Goal: Communication & Community: Answer question/provide support

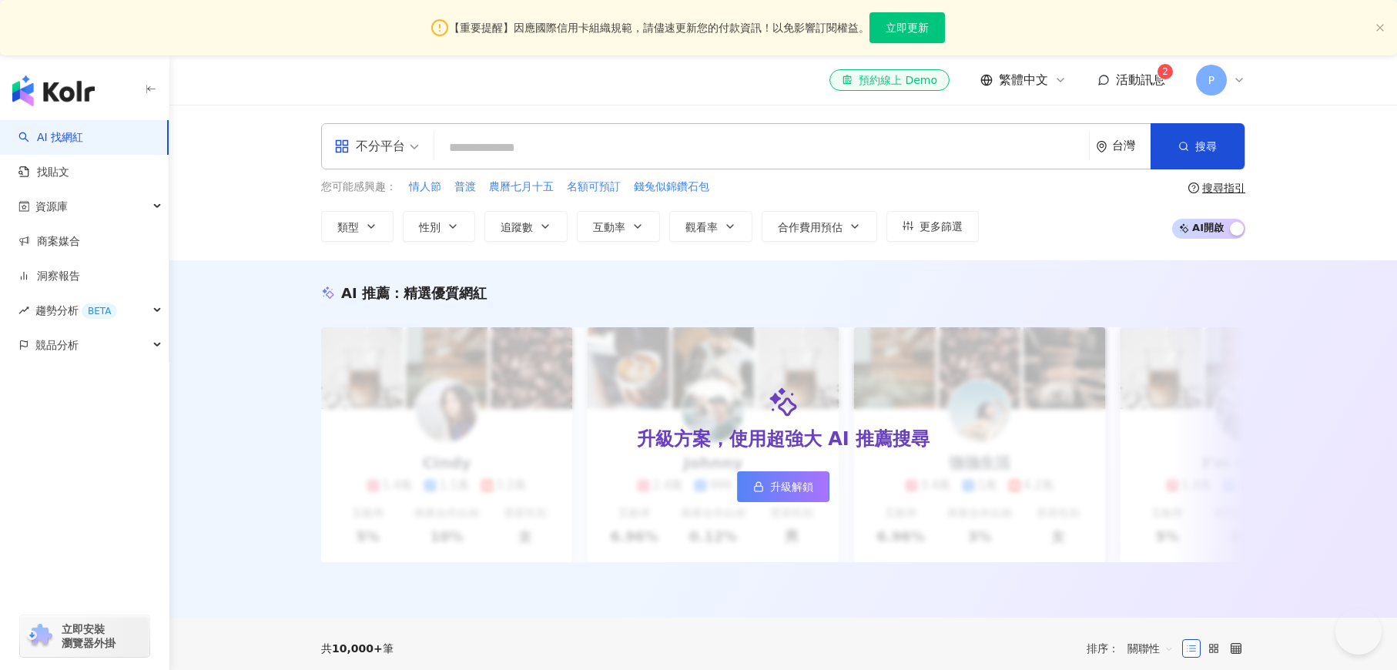
click at [56, 242] on link "商案媒合" at bounding box center [49, 241] width 62 height 15
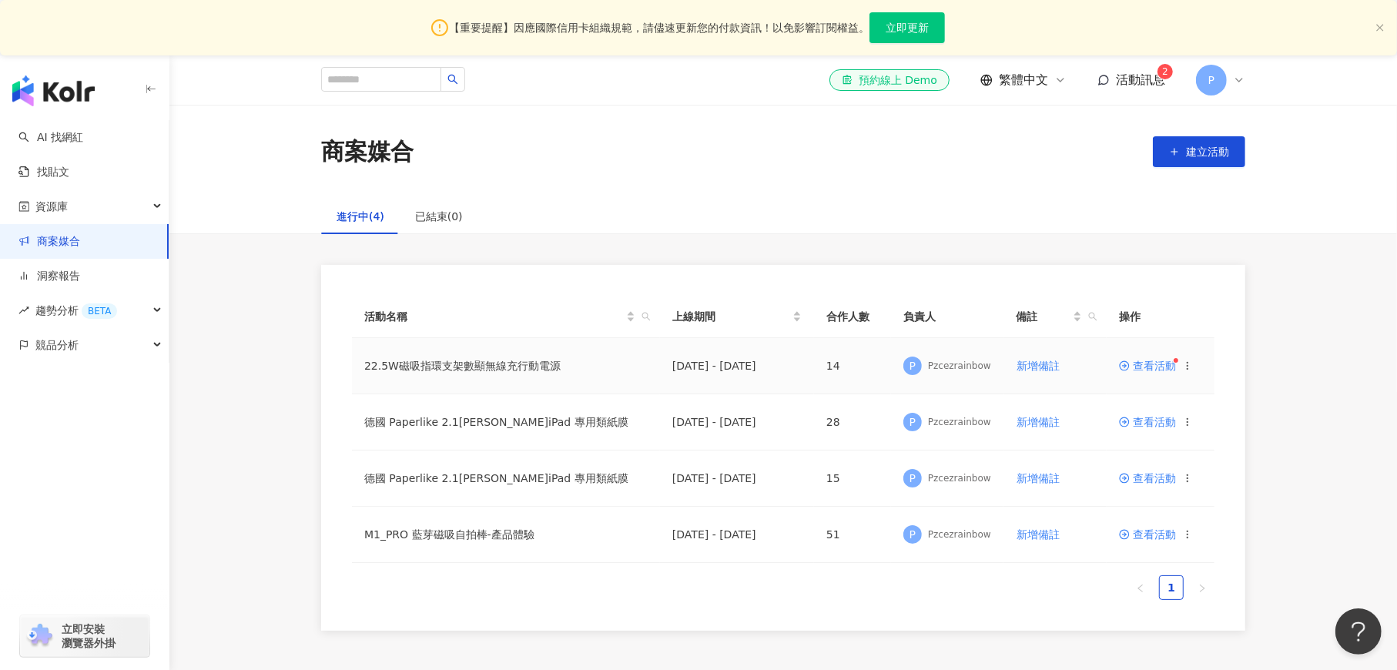
click at [1143, 370] on span "查看活動" at bounding box center [1147, 365] width 57 height 11
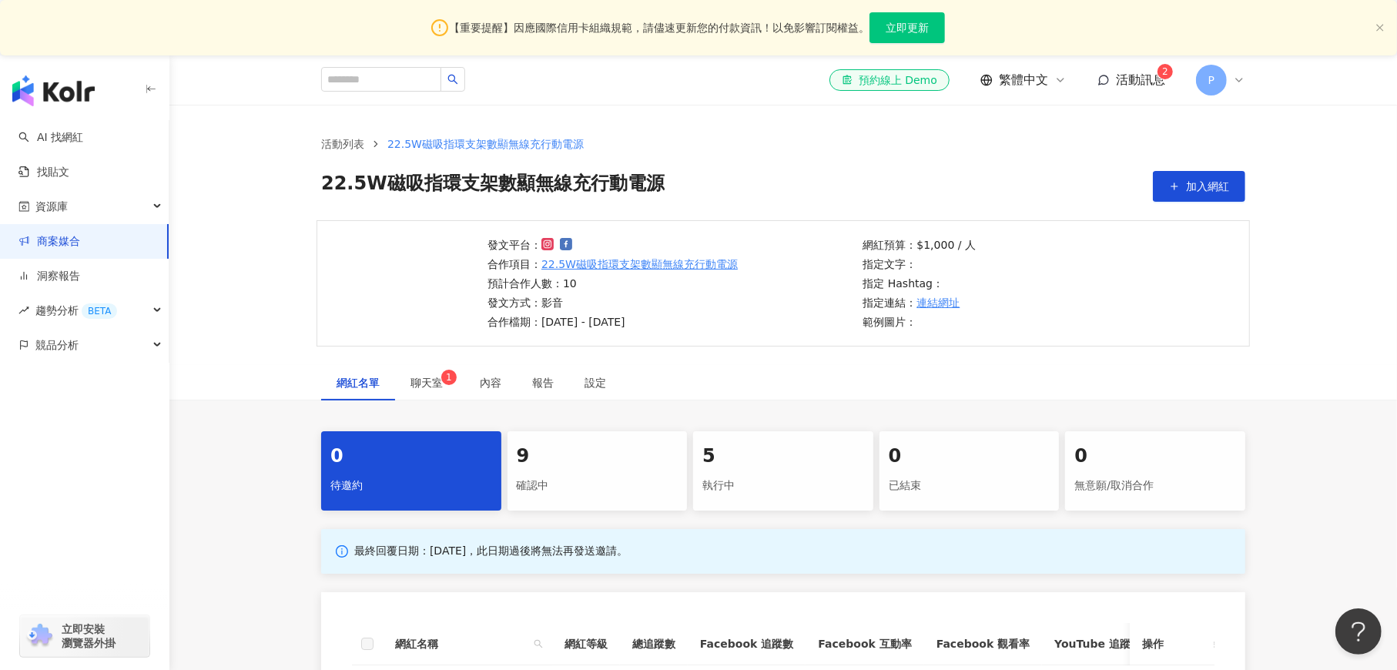
scroll to position [231, 0]
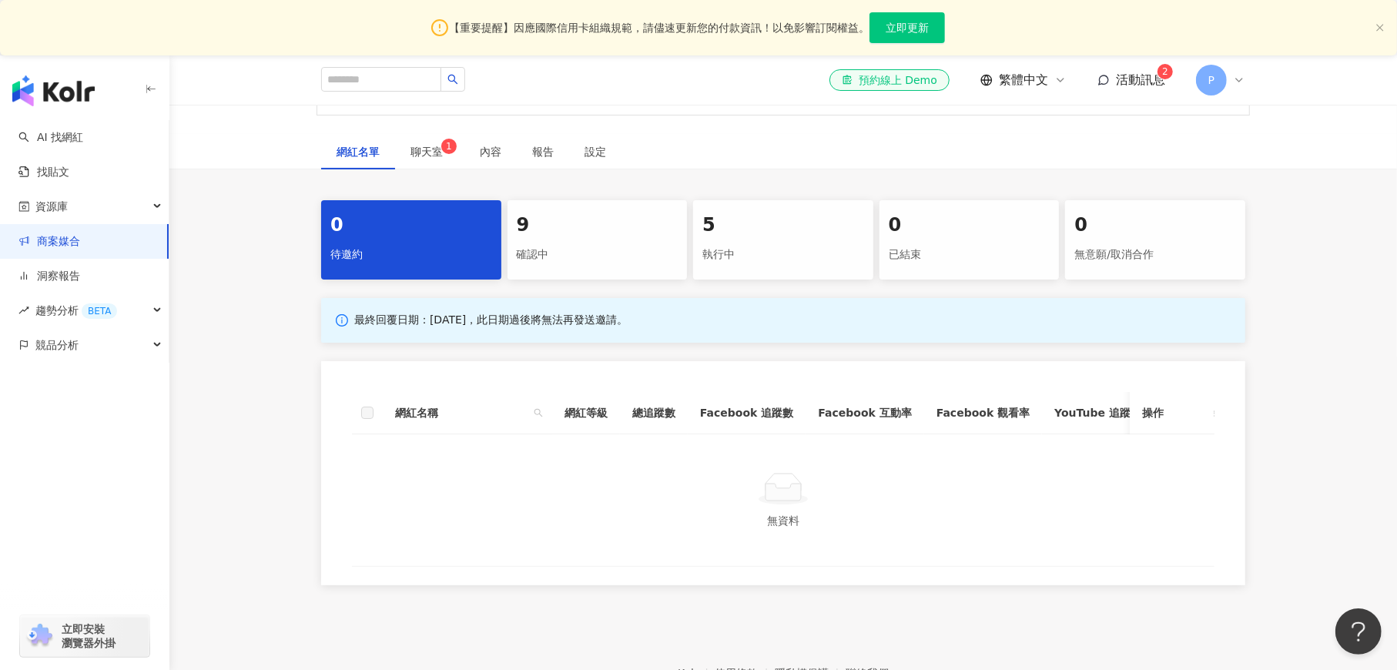
click at [739, 252] on div "執行中" at bounding box center [783, 255] width 162 height 26
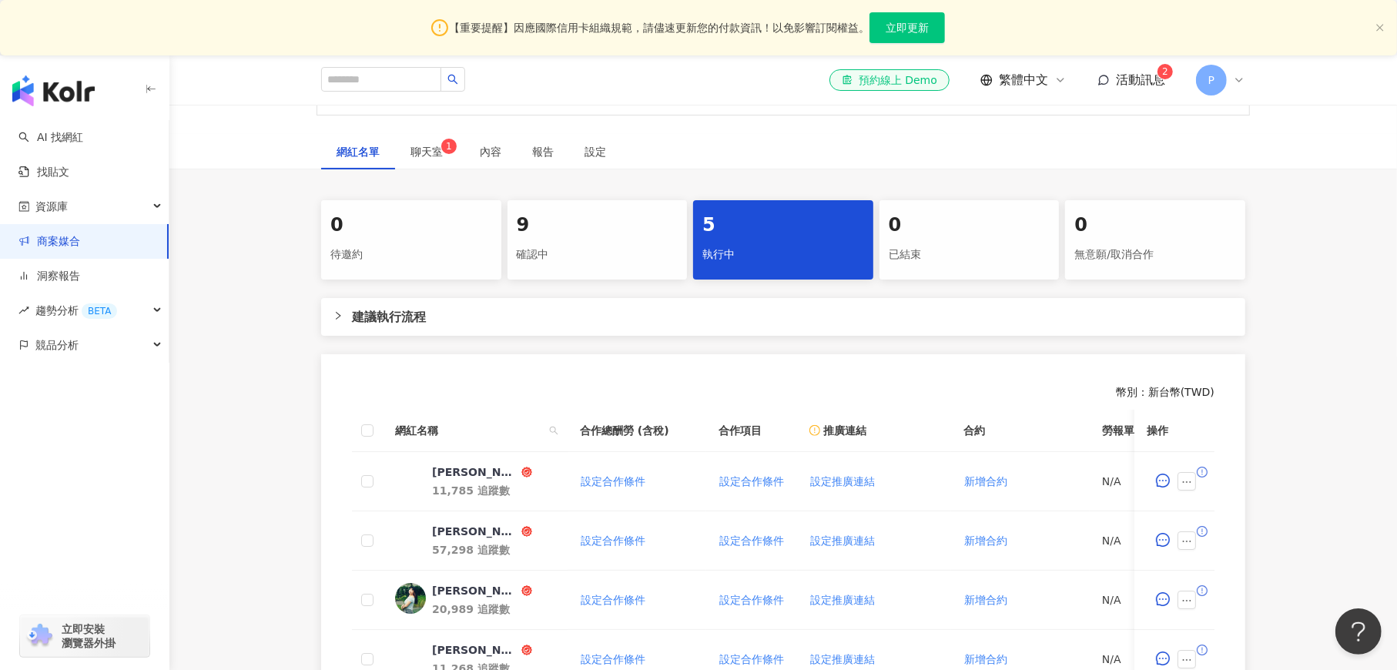
scroll to position [462, 0]
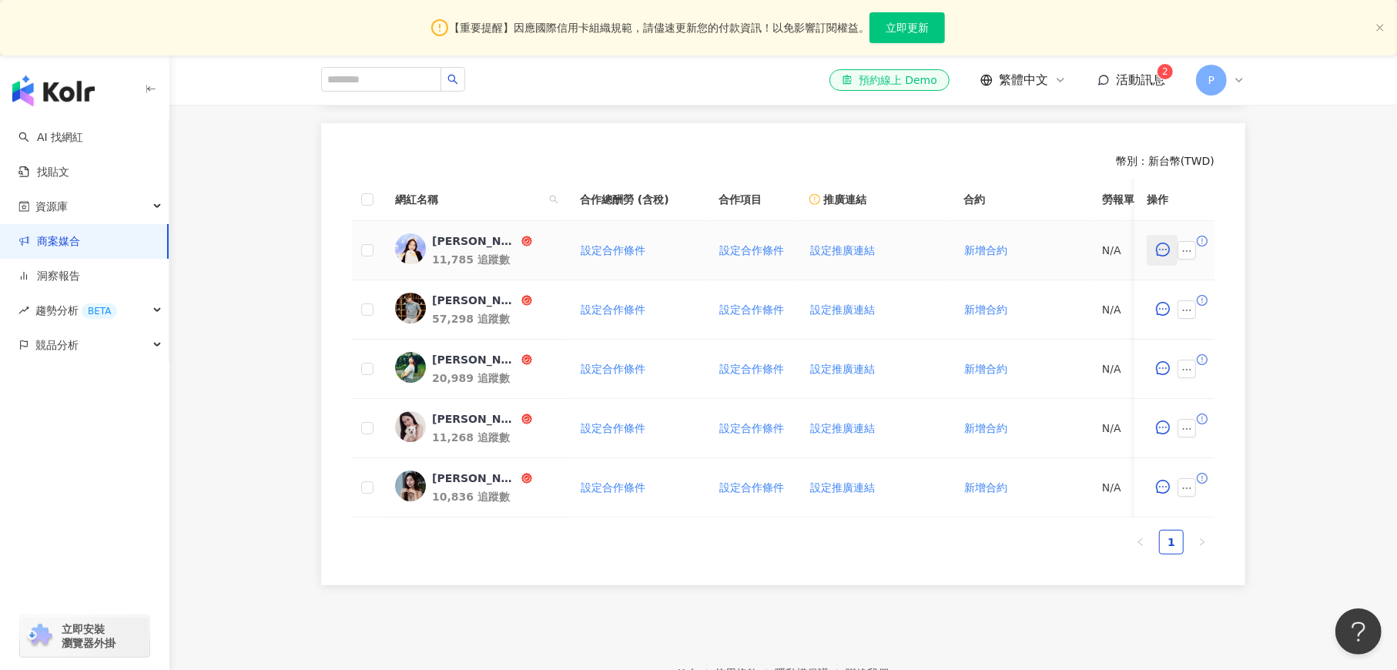
click at [1164, 252] on icon "message" at bounding box center [1163, 250] width 14 height 14
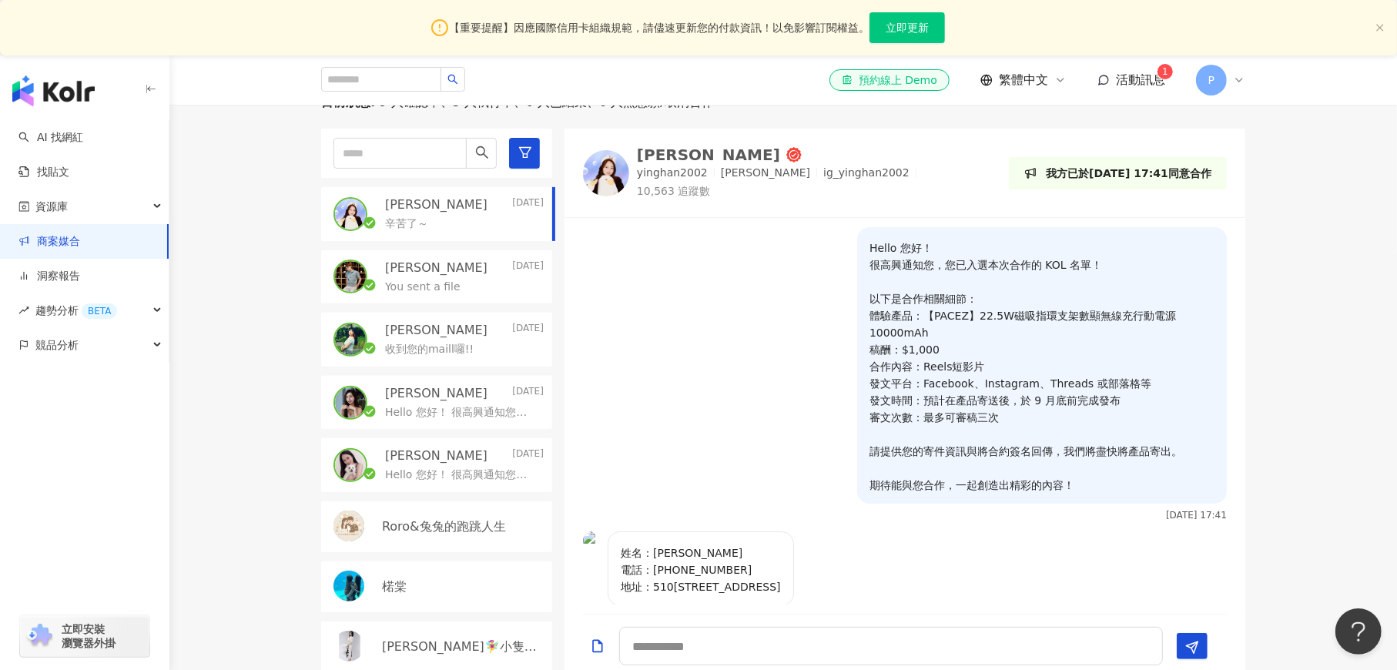
scroll to position [231, 0]
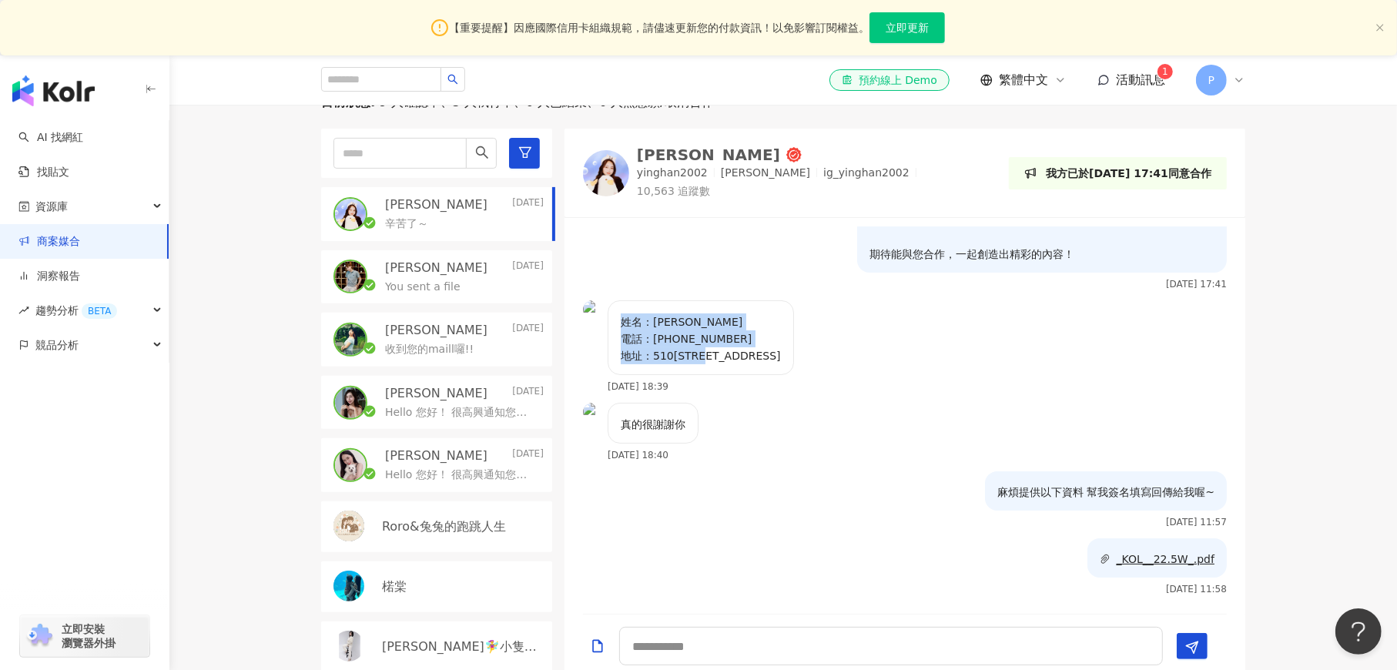
drag, startPoint x: 609, startPoint y: 318, endPoint x: 870, endPoint y: 367, distance: 265.7
click at [794, 367] on div "姓名：[PERSON_NAME] 電話：[PHONE_NUMBER] 地址：510[STREET_ADDRESS]" at bounding box center [701, 337] width 186 height 75
copy p "姓名：[PERSON_NAME] 電話：[PHONE_NUMBER] 地址：510[STREET_ADDRESS]"
click at [747, 87] on div "el-icon-cs 預約線上 Demo 繁體中文 活動訊息 1 P" at bounding box center [783, 79] width 924 height 49
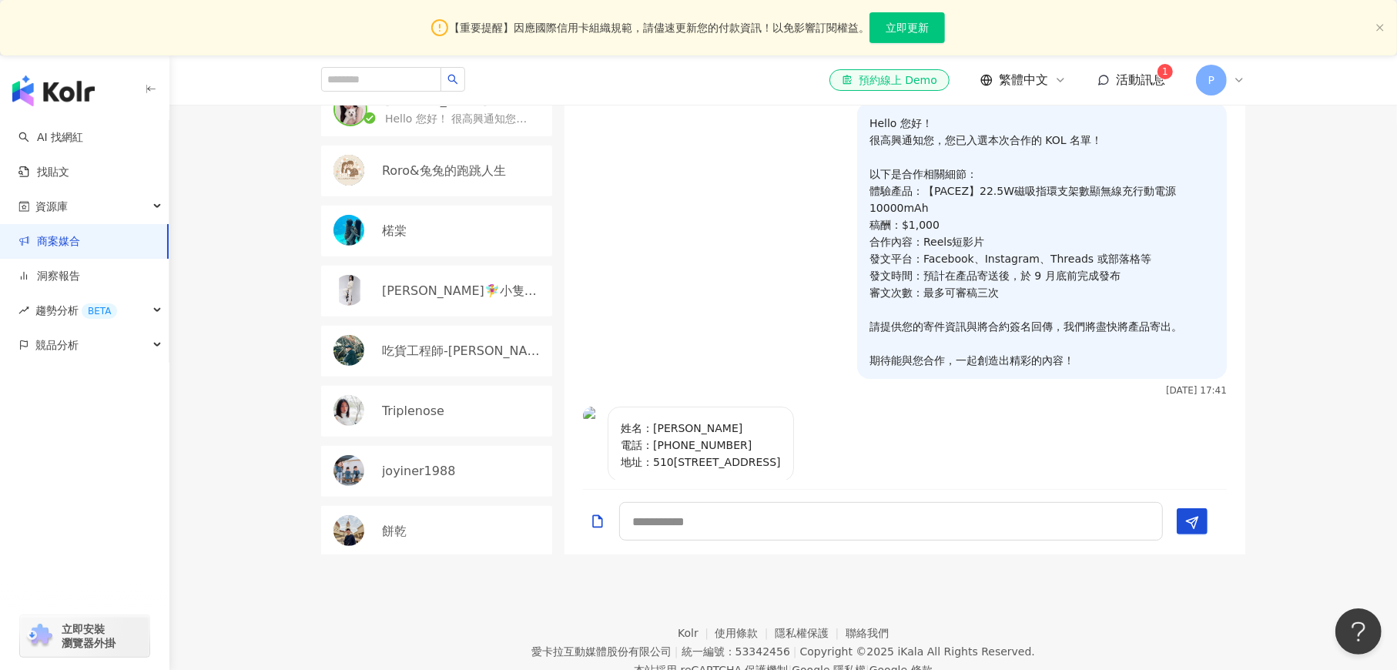
click at [1137, 75] on span "活動訊息" at bounding box center [1140, 79] width 49 height 15
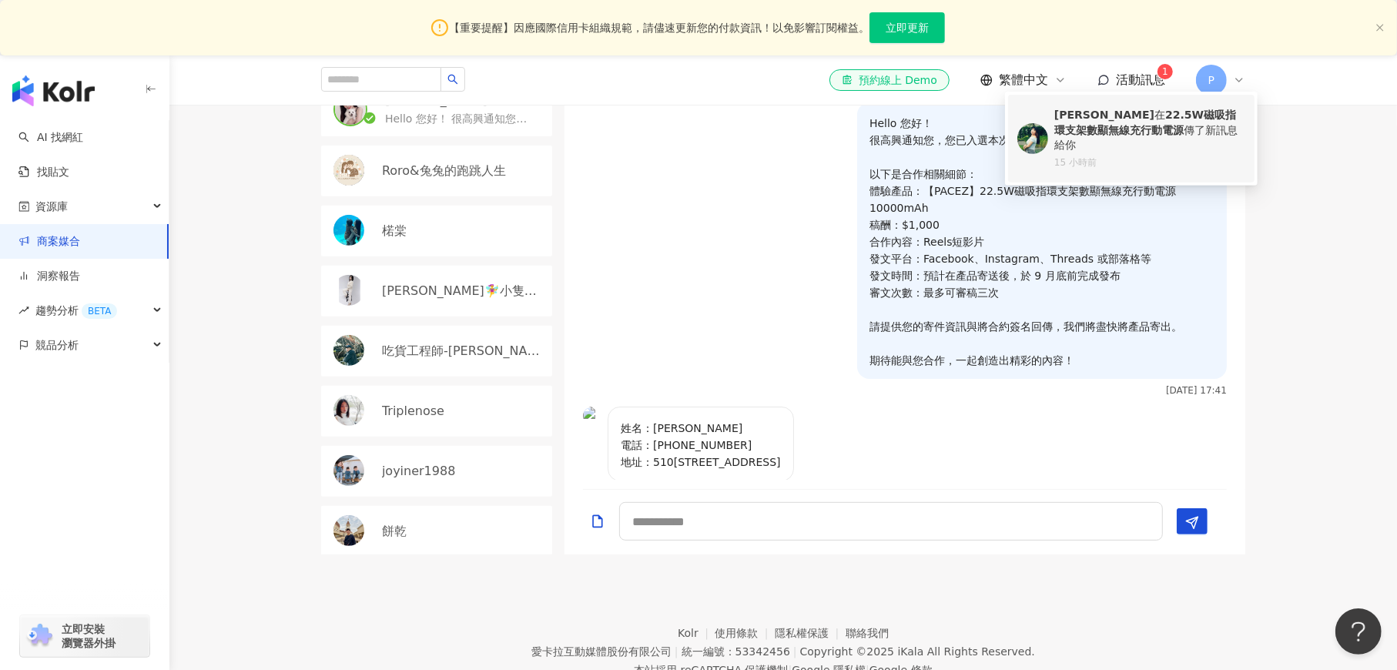
click at [1097, 122] on b "22.5W磁吸指環支架數顯無線充行動電源" at bounding box center [1145, 123] width 182 height 28
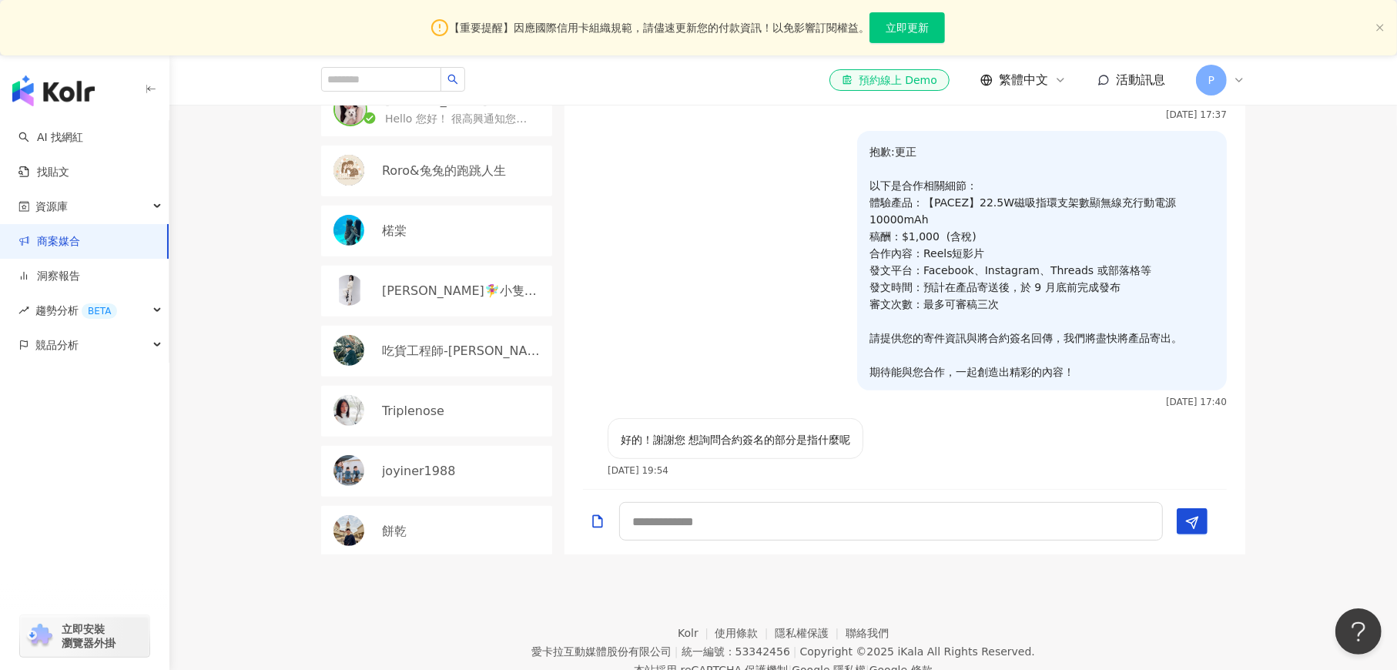
scroll to position [693, 0]
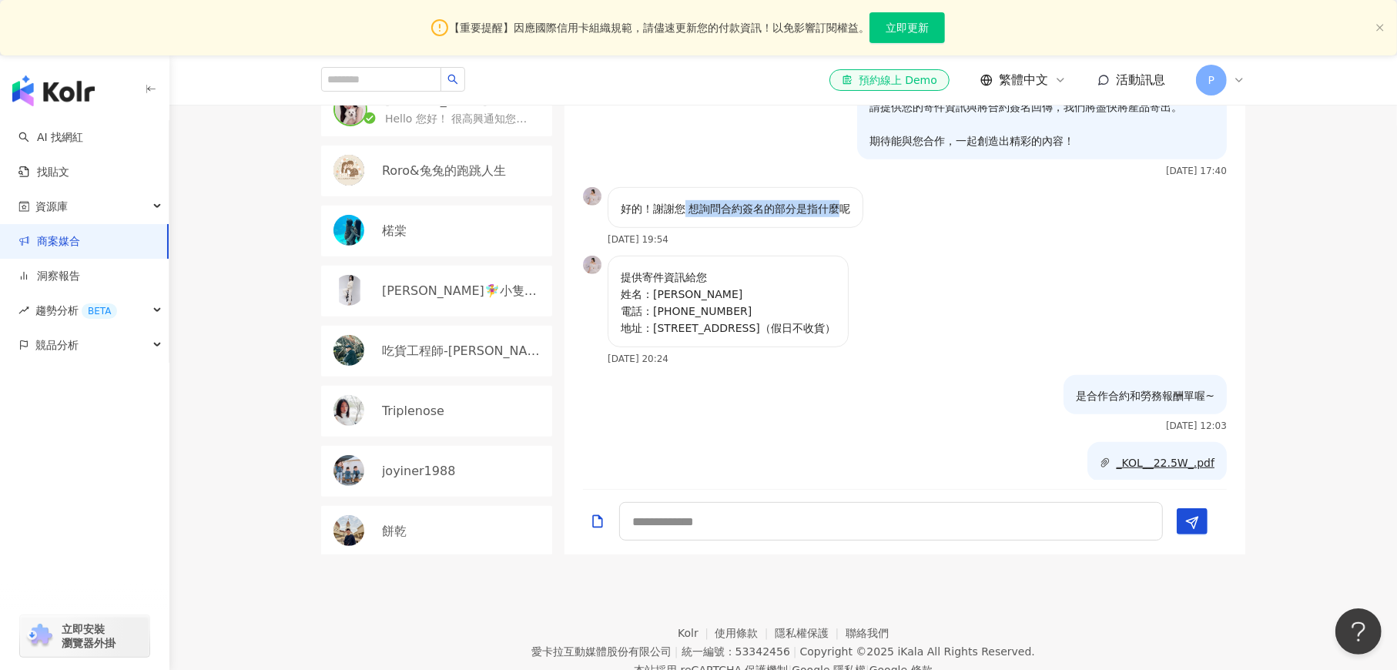
drag, startPoint x: 685, startPoint y: 209, endPoint x: 818, endPoint y: 205, distance: 133.3
click at [833, 212] on p "好的！謝謝您 想詢問合約簽名的部分是指什麼呢" at bounding box center [735, 208] width 229 height 17
click at [809, 204] on p "好的！謝謝您 想詢問合約簽名的部分是指什麼呢" at bounding box center [735, 208] width 229 height 17
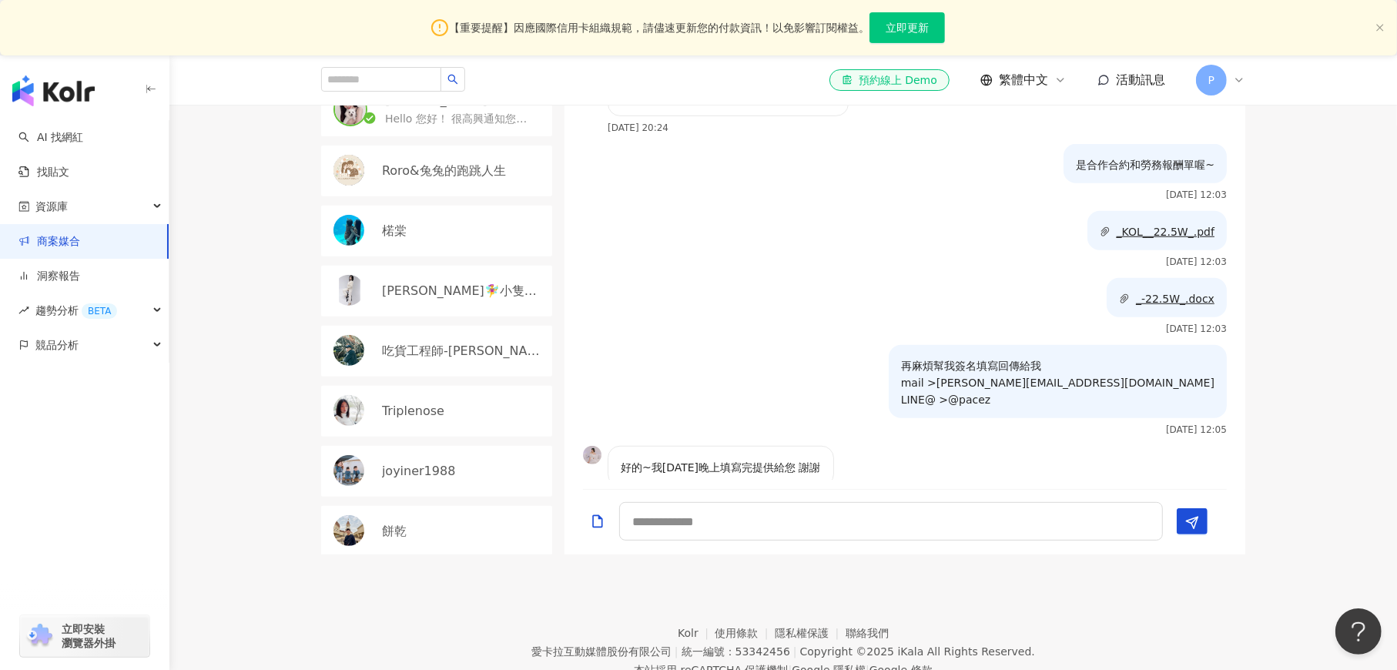
scroll to position [1093, 0]
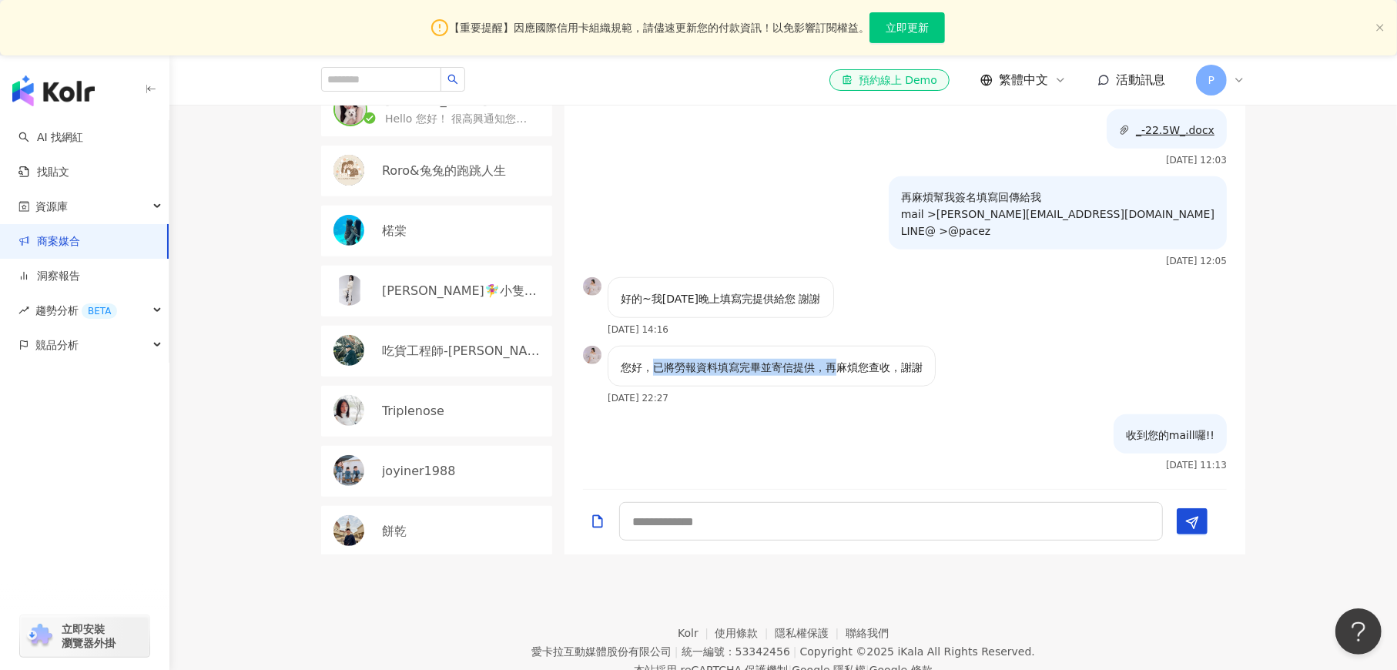
drag, startPoint x: 652, startPoint y: 369, endPoint x: 840, endPoint y: 370, distance: 187.9
click at [840, 370] on p "您好，已將勞報資料填寫完畢並寄信提供，再麻煩您查收，謝謝" at bounding box center [772, 367] width 302 height 17
click at [853, 370] on p "您好，已將勞報資料填寫完畢並寄信提供，再麻煩您查收，謝謝" at bounding box center [772, 367] width 302 height 17
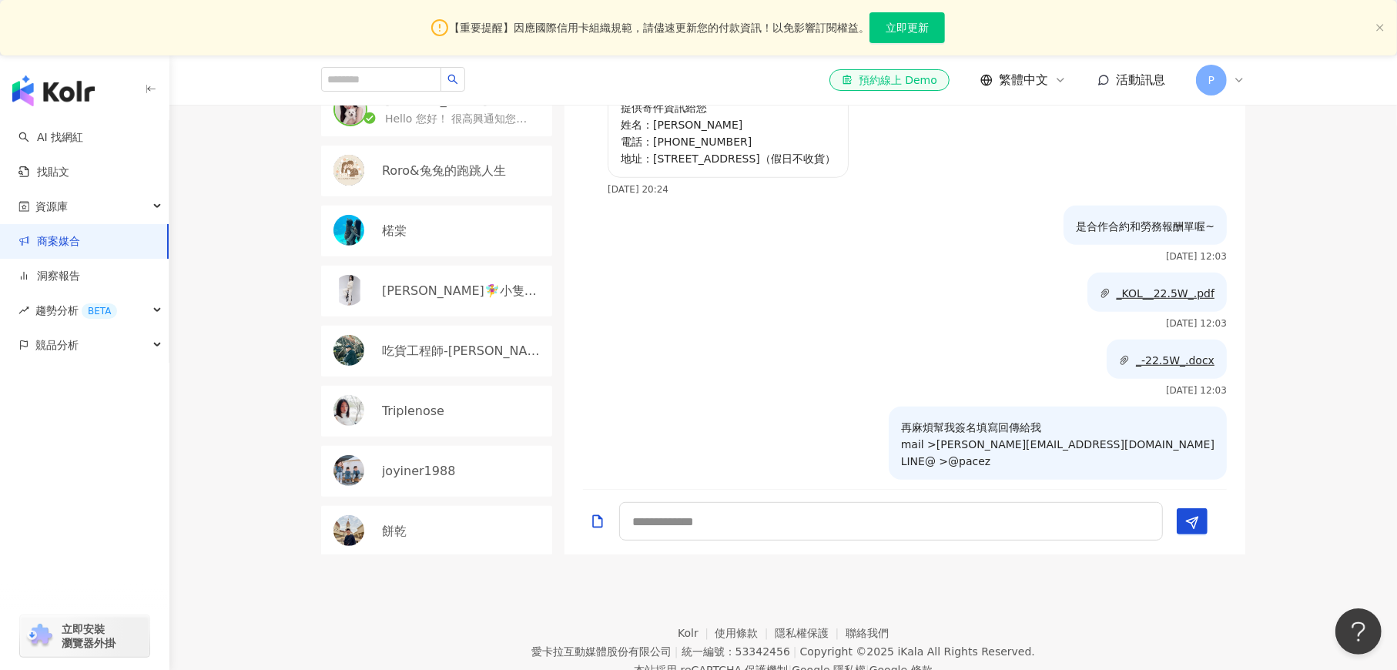
scroll to position [631, 0]
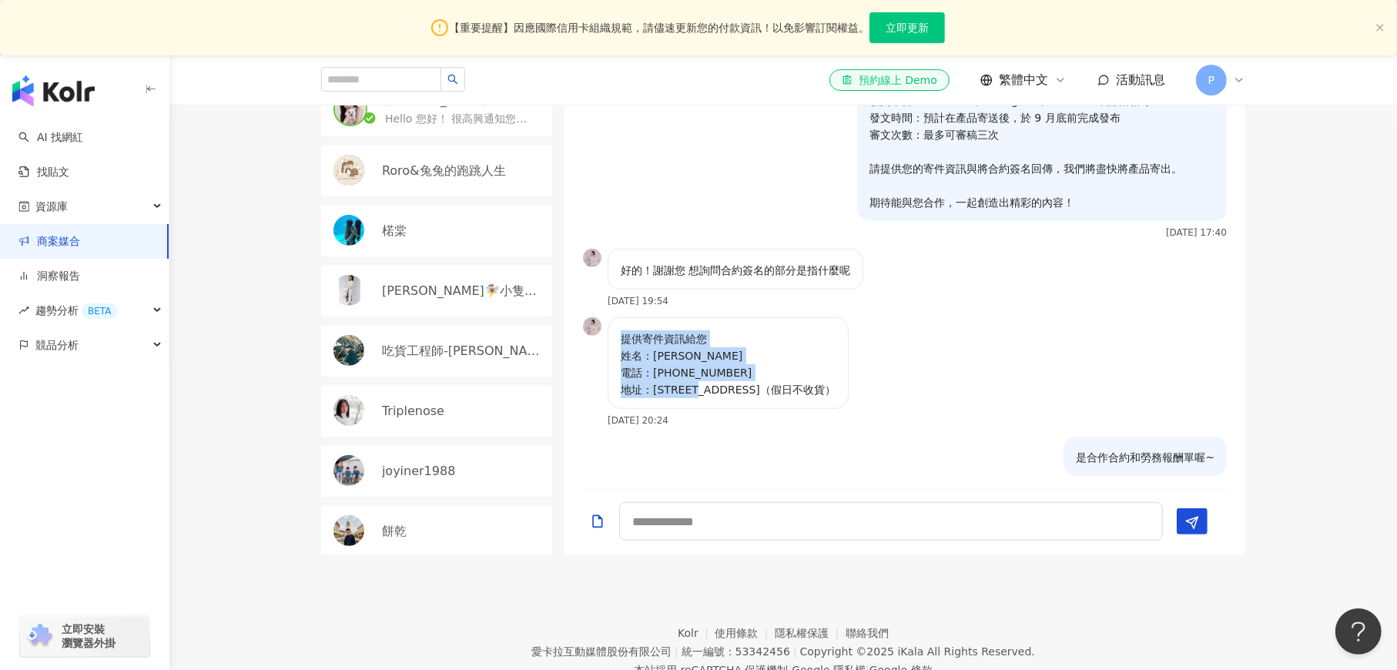
drag, startPoint x: 620, startPoint y: 337, endPoint x: 863, endPoint y: 390, distance: 248.2
click at [836, 390] on p "提供寄件資訊給您 姓名：[PERSON_NAME] 電話：[PHONE_NUMBER] 地址：[STREET_ADDRESS]（假日不收貨）" at bounding box center [728, 364] width 215 height 68
copy p "提供寄件資訊給您 姓名：[PERSON_NAME] 電話：[PHONE_NUMBER] 地址：[STREET_ADDRESS]（假日不收貨）"
click at [701, 143] on div "抱歉:更正 以下是合作相關細節： 體驗產品：【PACEZ】22.5W磁吸指環支架數顯無線充行動電源10000mAh 稿酬：$1,000 (含稅) 合作內容：R…" at bounding box center [904, 104] width 681 height 287
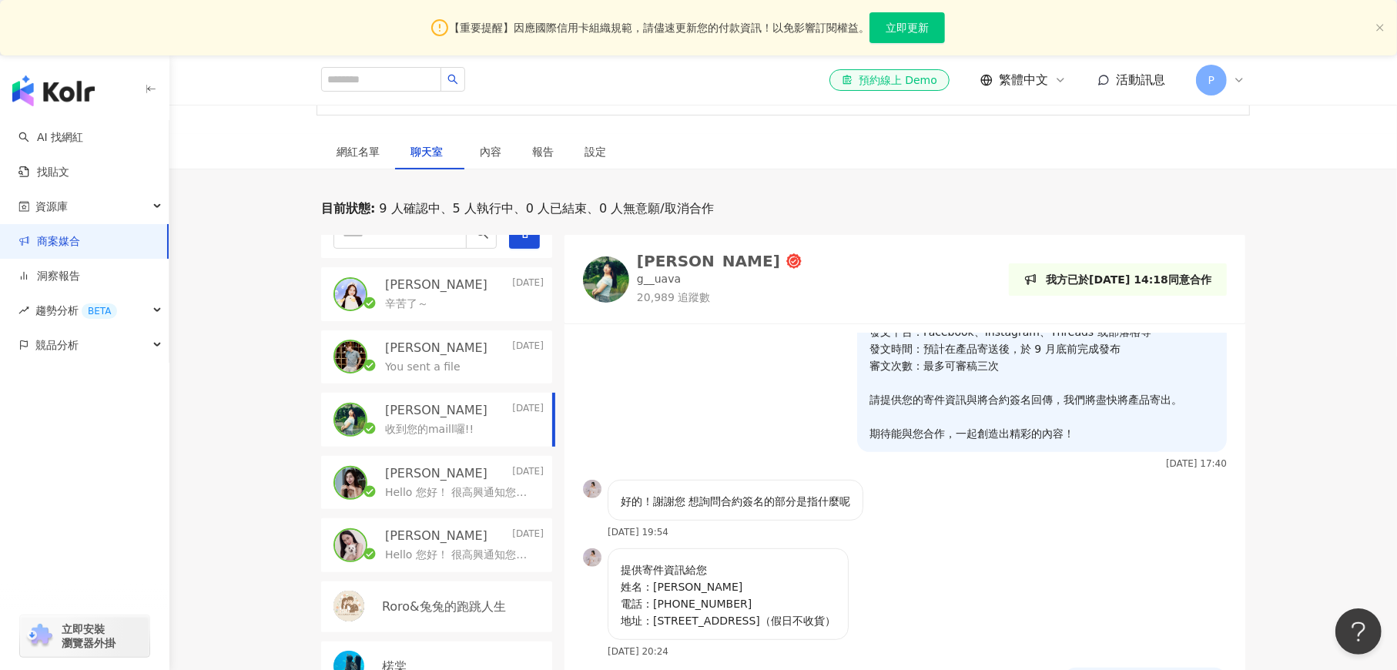
scroll to position [2, 0]
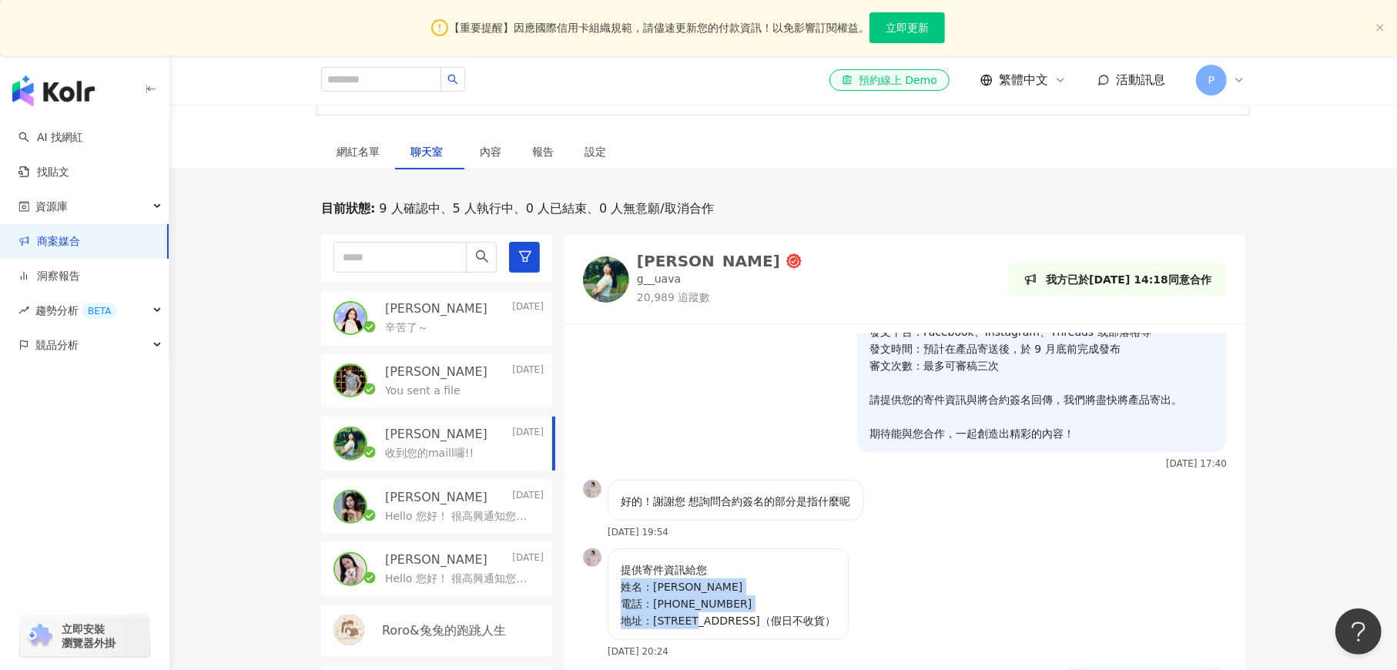
drag, startPoint x: 616, startPoint y: 584, endPoint x: 863, endPoint y: 621, distance: 249.3
click at [849, 621] on div "提供寄件資訊給您 姓名：[PERSON_NAME] 電話：[PHONE_NUMBER] 地址：[STREET_ADDRESS]（假日不收貨）" at bounding box center [728, 594] width 241 height 92
copy p "姓名：[PERSON_NAME] 電話：[PHONE_NUMBER] 地址：[STREET_ADDRESS]（假日不收貨）"
click at [442, 444] on div "收到您的maill囉!!" at bounding box center [464, 452] width 159 height 18
click at [476, 455] on div "收到您的maill囉!!" at bounding box center [464, 452] width 159 height 18
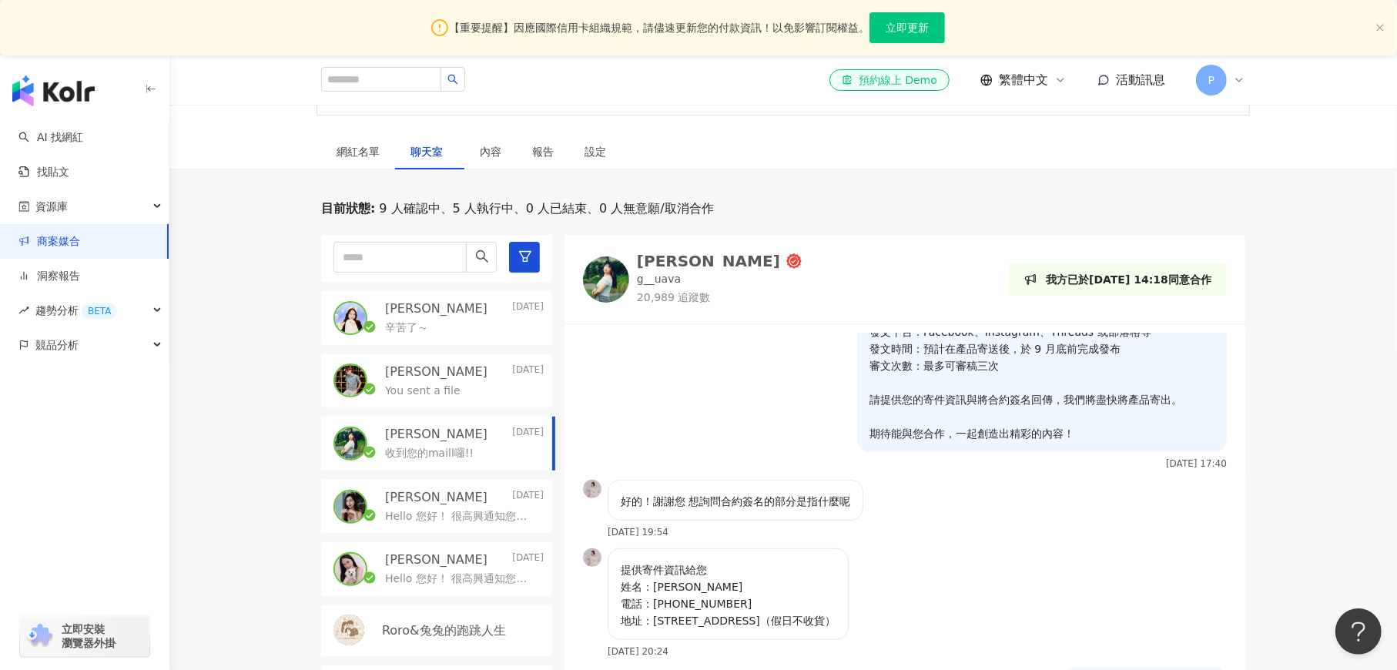
scroll to position [1093, 0]
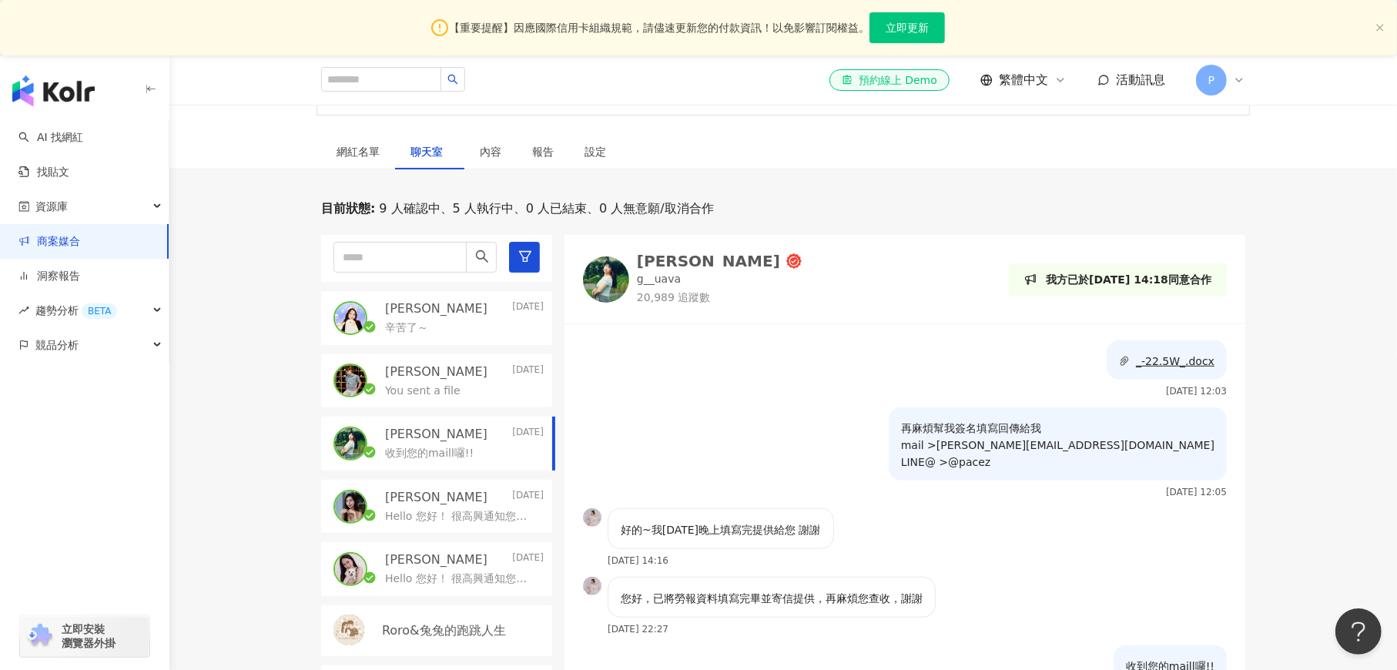
click at [500, 329] on div "辛苦了～" at bounding box center [464, 326] width 159 height 18
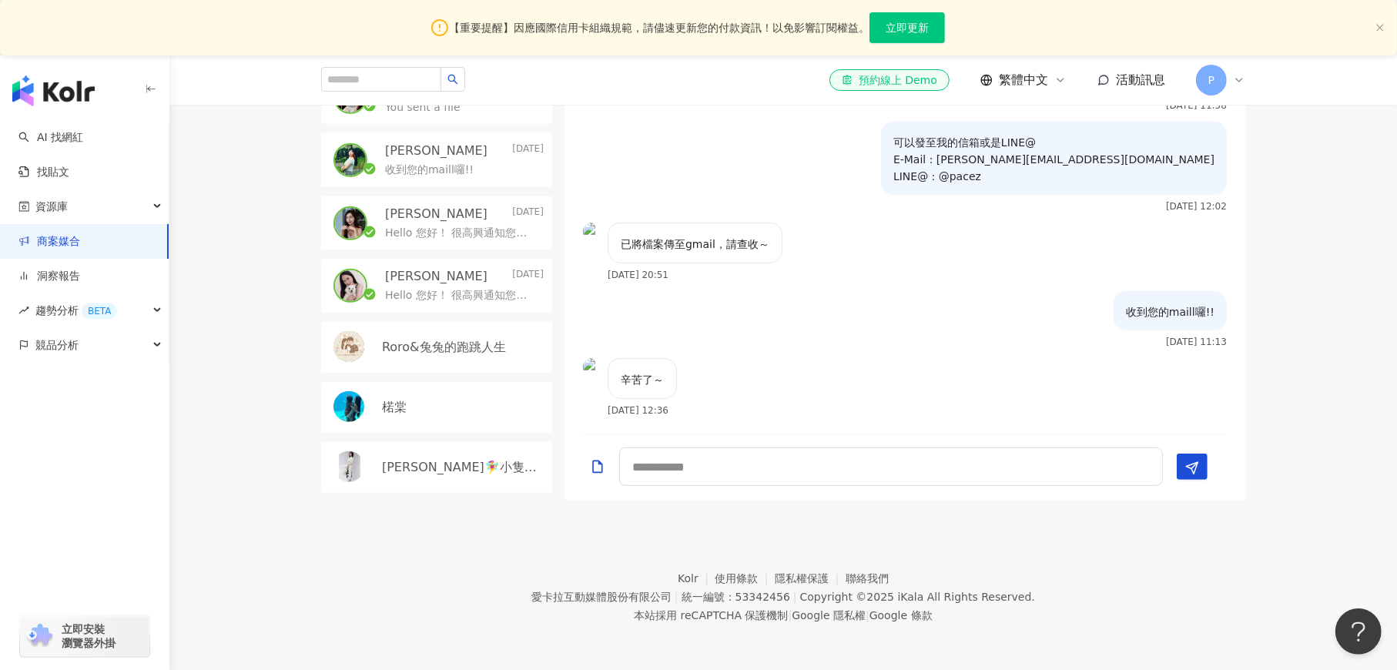
scroll to position [286, 0]
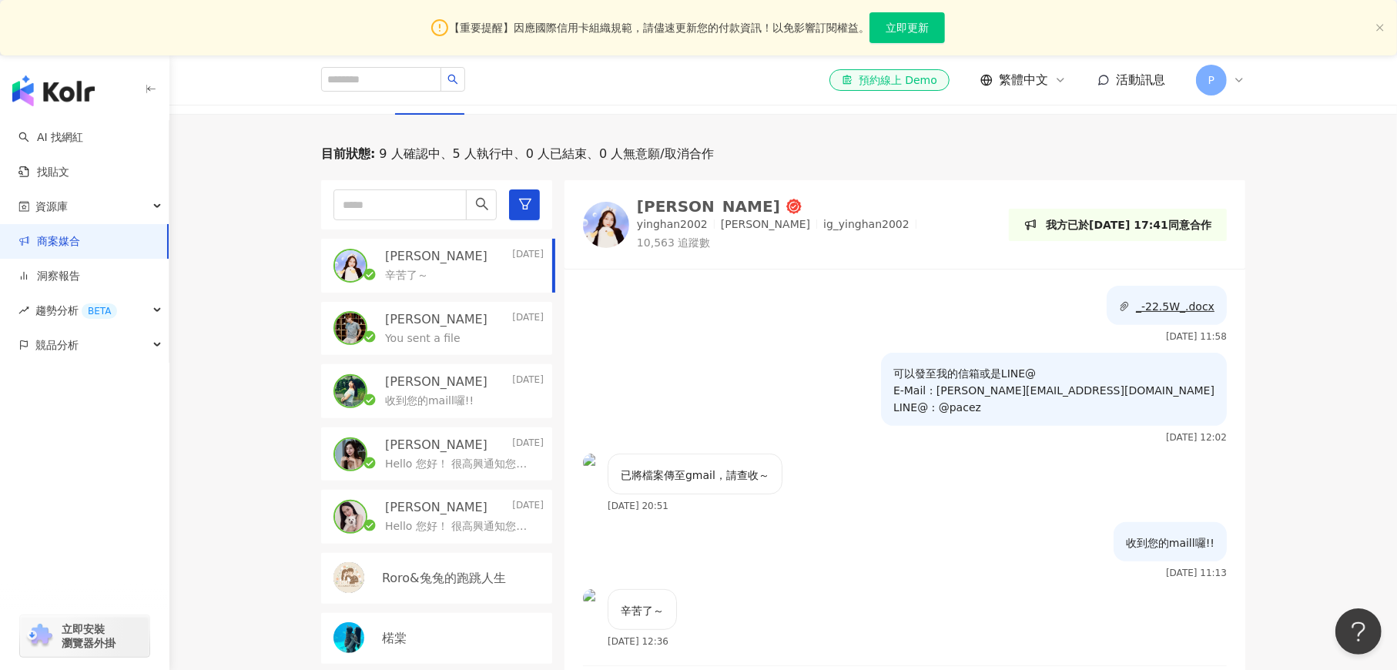
click at [725, 362] on div "可以發至我的信箱或是LINE@ E-Mail : [PERSON_NAME][EMAIL_ADDRESS][DOMAIN_NAME] LINE@ : @pac…" at bounding box center [904, 403] width 681 height 101
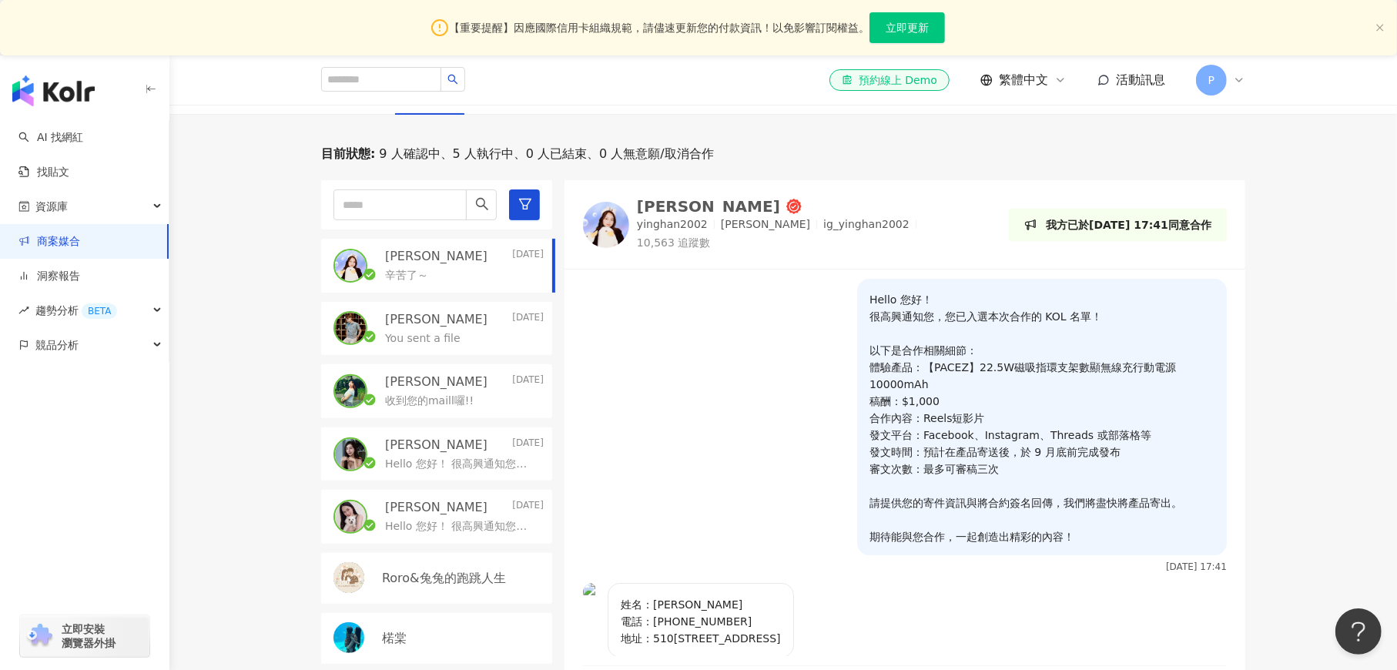
scroll to position [231, 0]
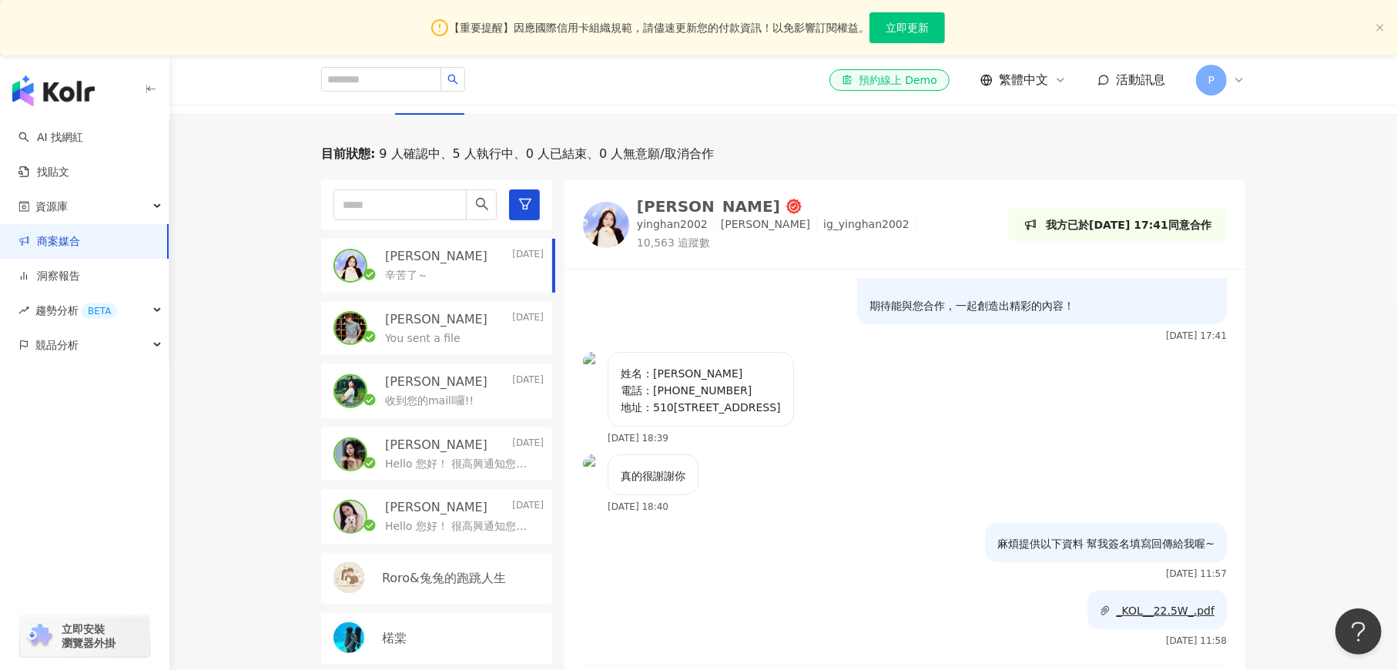
click at [467, 390] on div "收到您的maill囉!!" at bounding box center [464, 399] width 159 height 18
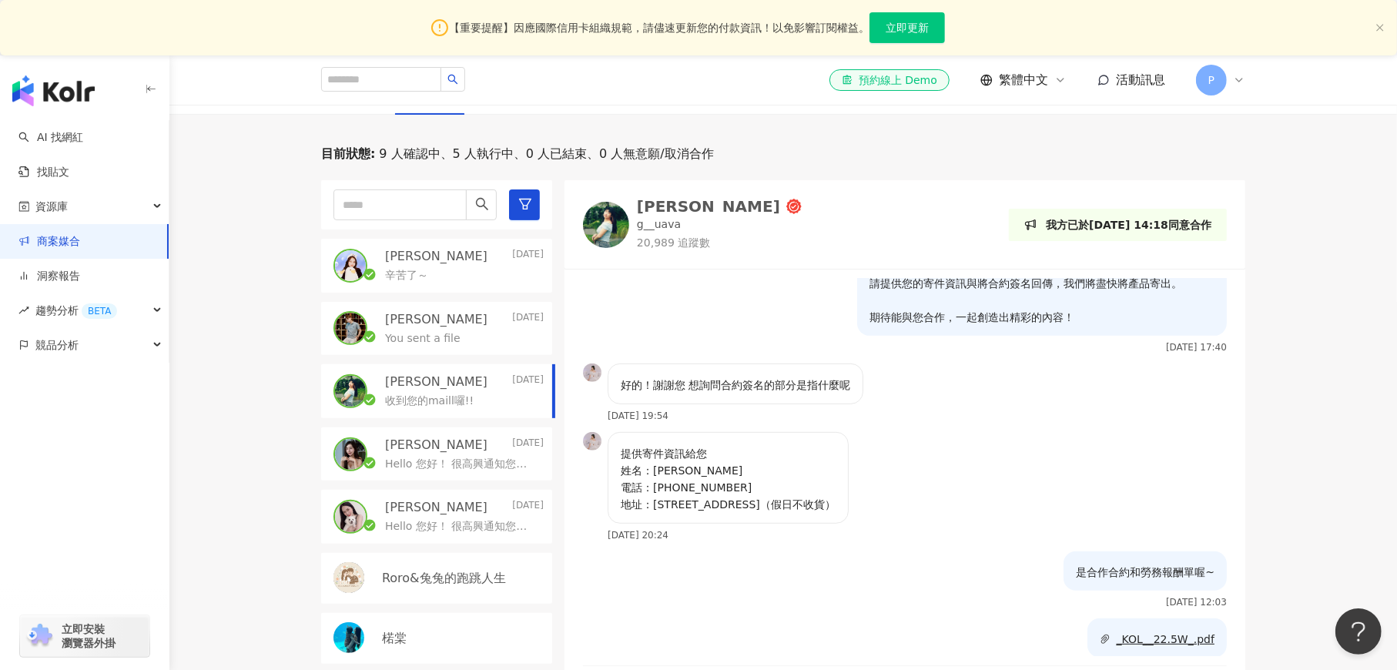
scroll to position [924, 0]
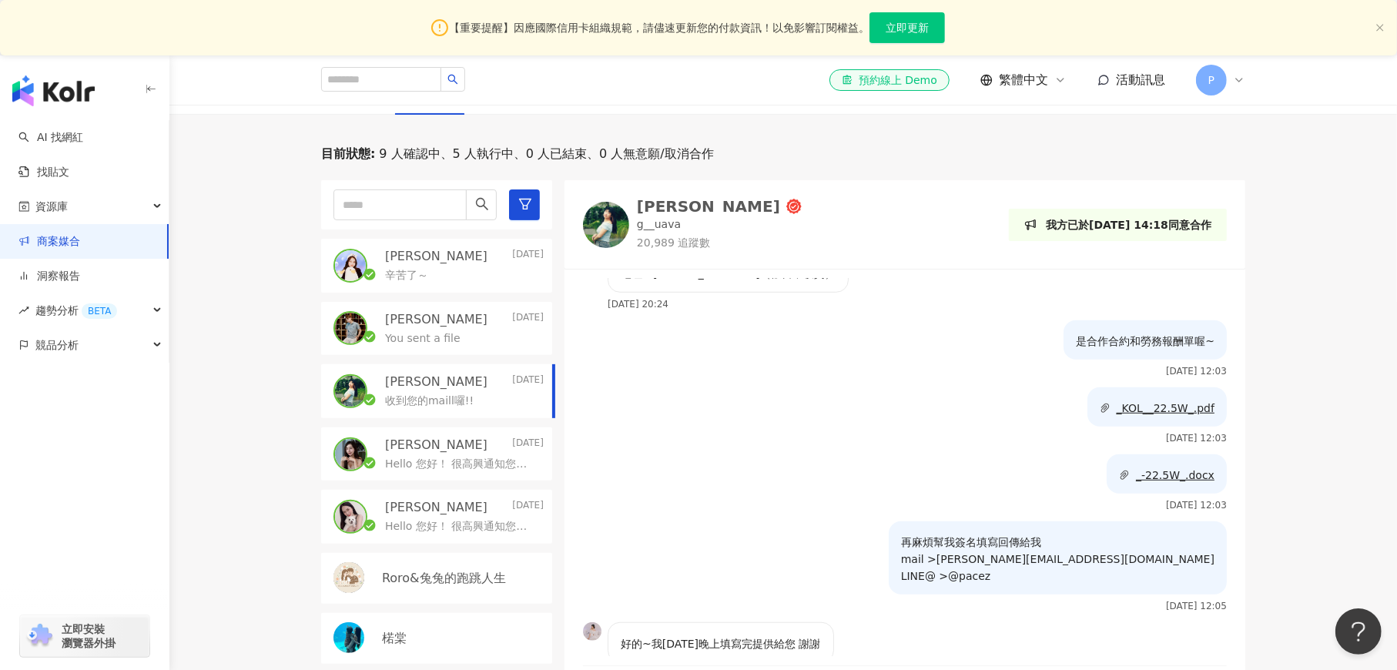
click at [451, 437] on p "[PERSON_NAME]" at bounding box center [436, 445] width 102 height 17
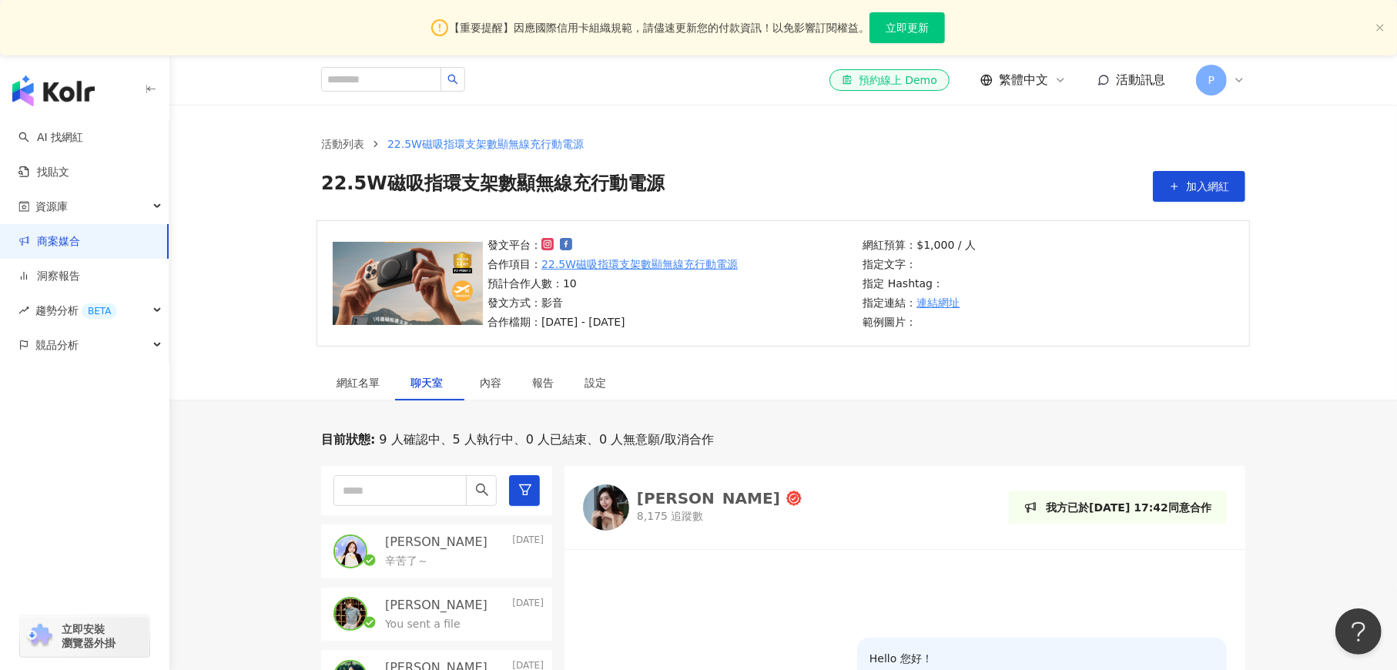
scroll to position [462, 0]
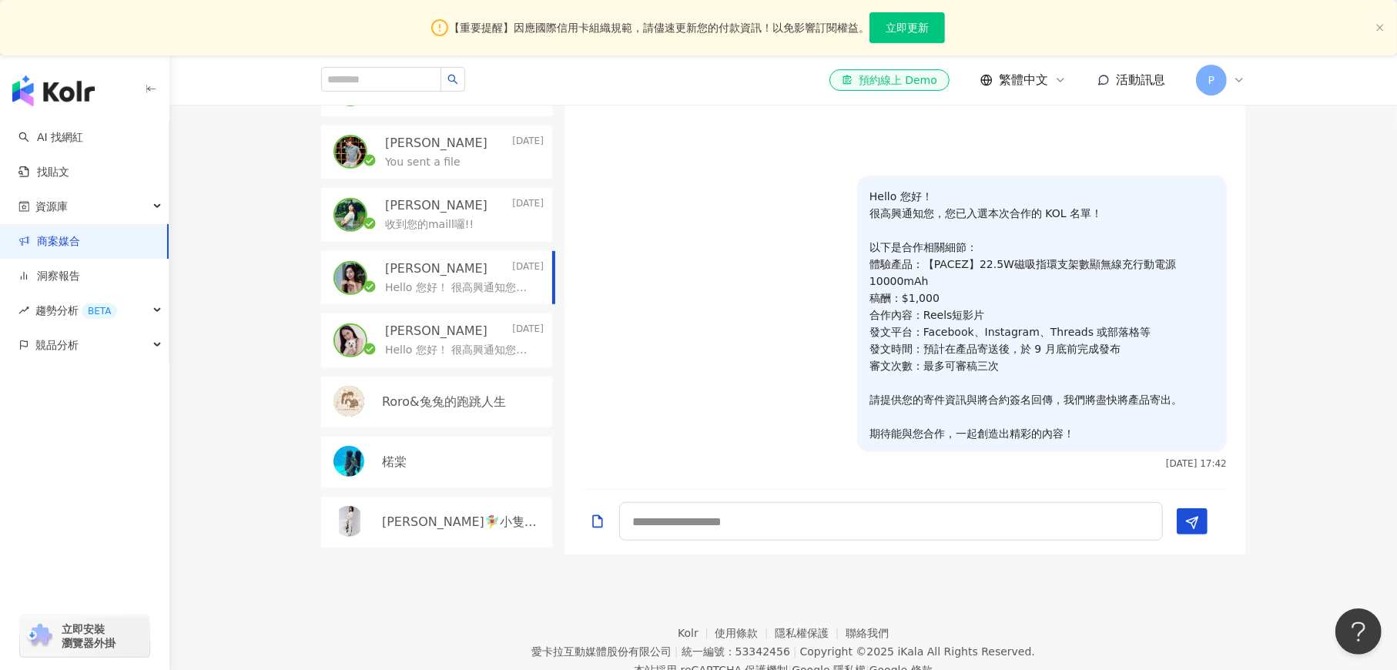
click at [474, 340] on div "Hello 您好！ 很高興通知您，您已入選本次合作的 KOL 名單！ 以下是合作相關細節： 體驗產品：【PACEZ】22.5W磁吸指環支架數顯無線充行動電源1…" at bounding box center [464, 349] width 159 height 18
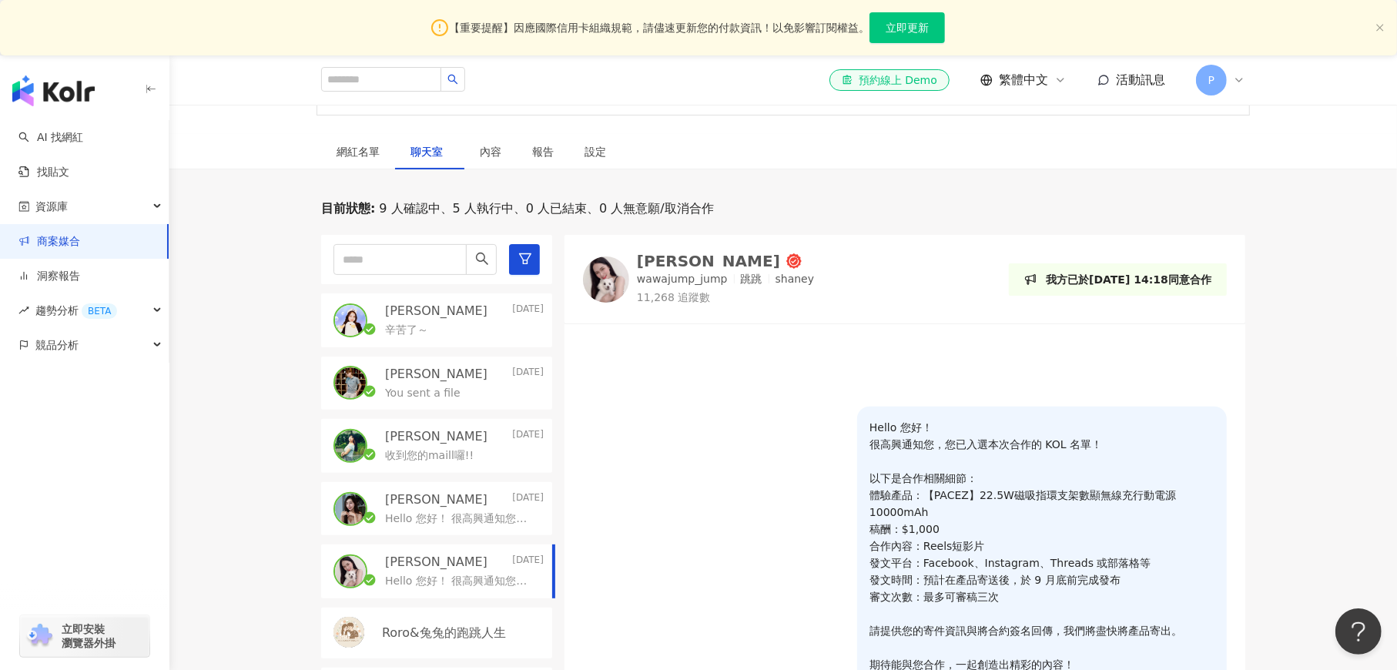
click at [459, 377] on div "[PERSON_NAME] [DATE]" at bounding box center [464, 374] width 159 height 17
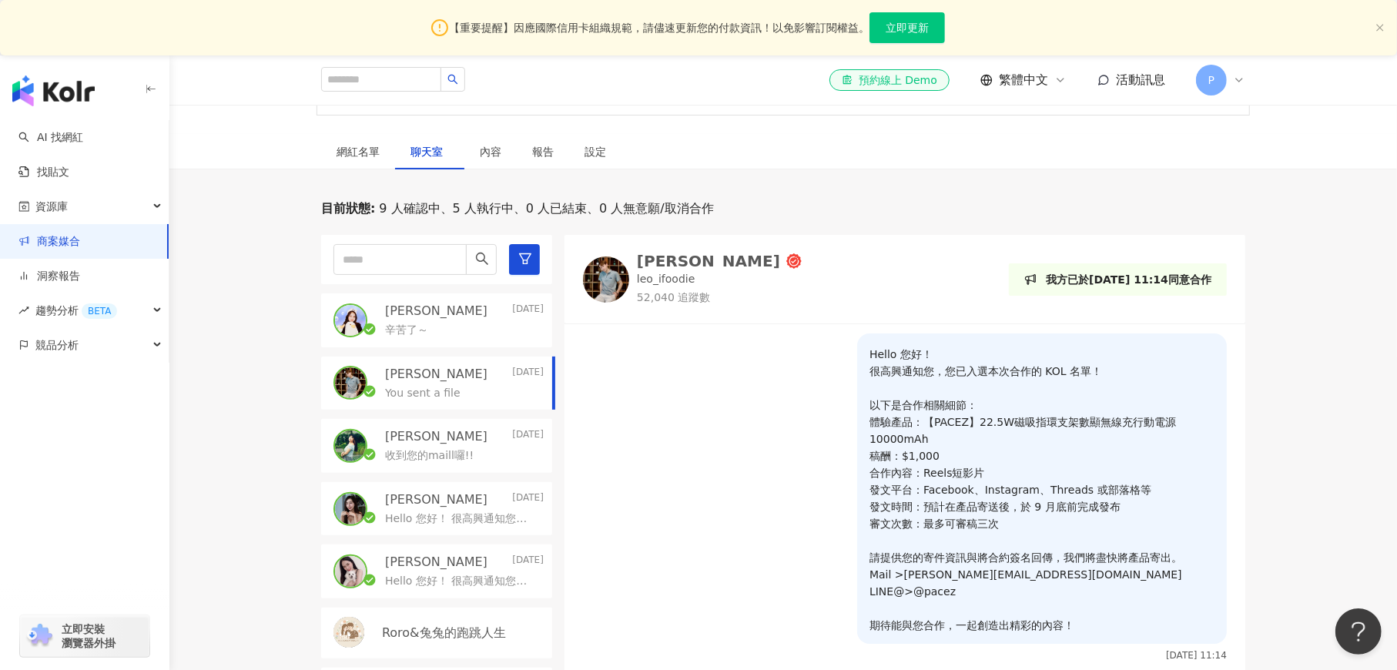
click at [457, 330] on div "辛苦了～" at bounding box center [464, 329] width 159 height 18
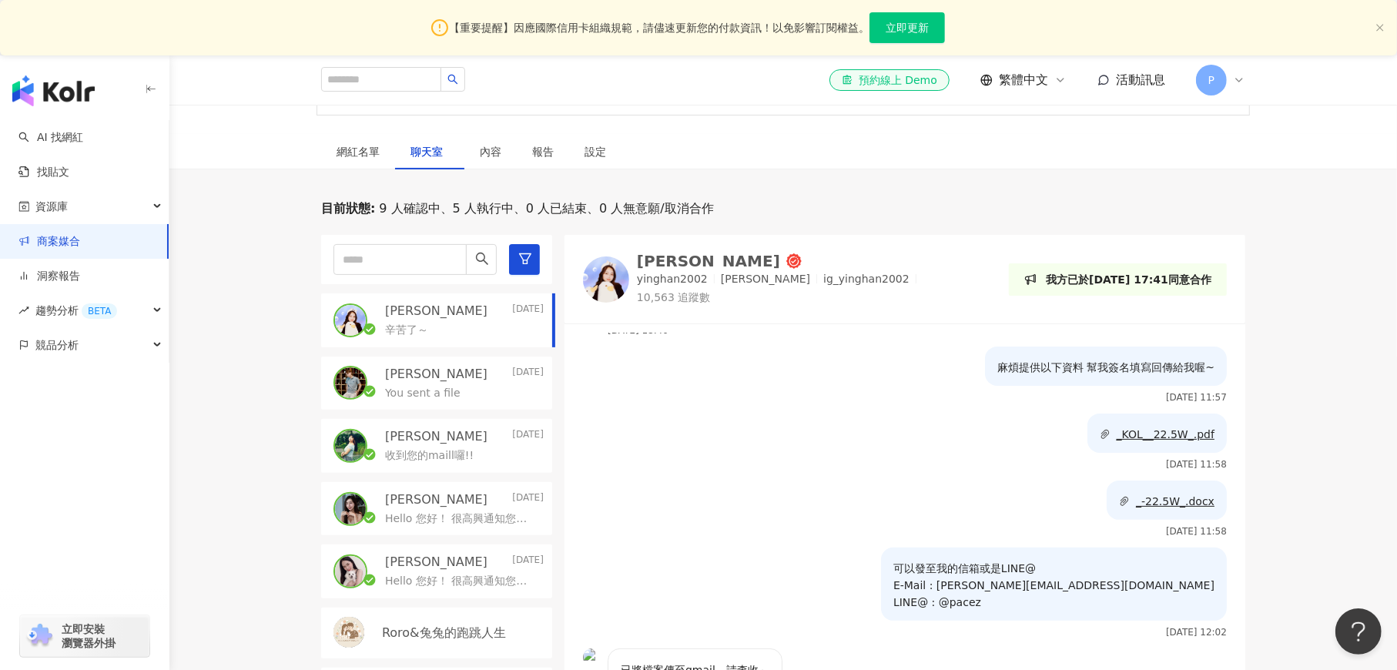
scroll to position [602, 0]
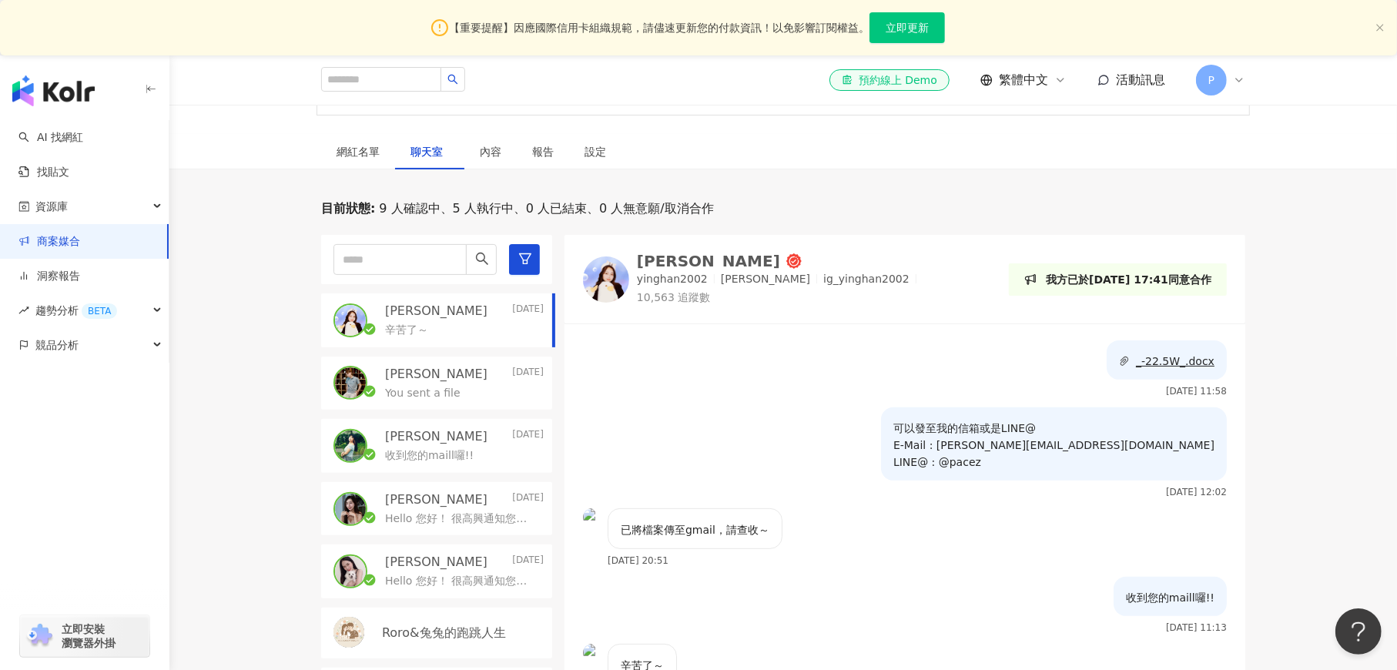
click at [462, 393] on div "You sent a file" at bounding box center [464, 392] width 159 height 18
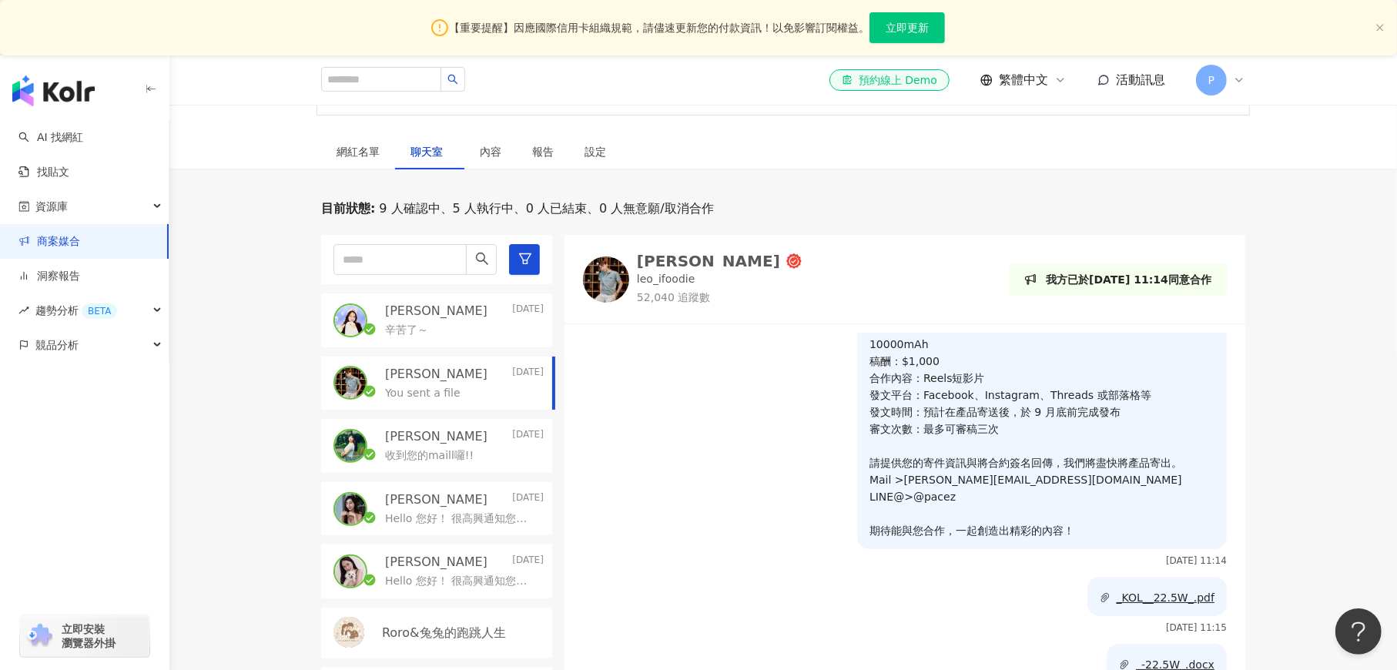
scroll to position [93, 0]
drag, startPoint x: 459, startPoint y: 444, endPoint x: 485, endPoint y: 467, distance: 34.4
click at [459, 445] on div "收到您的maill囉!!" at bounding box center [464, 454] width 159 height 18
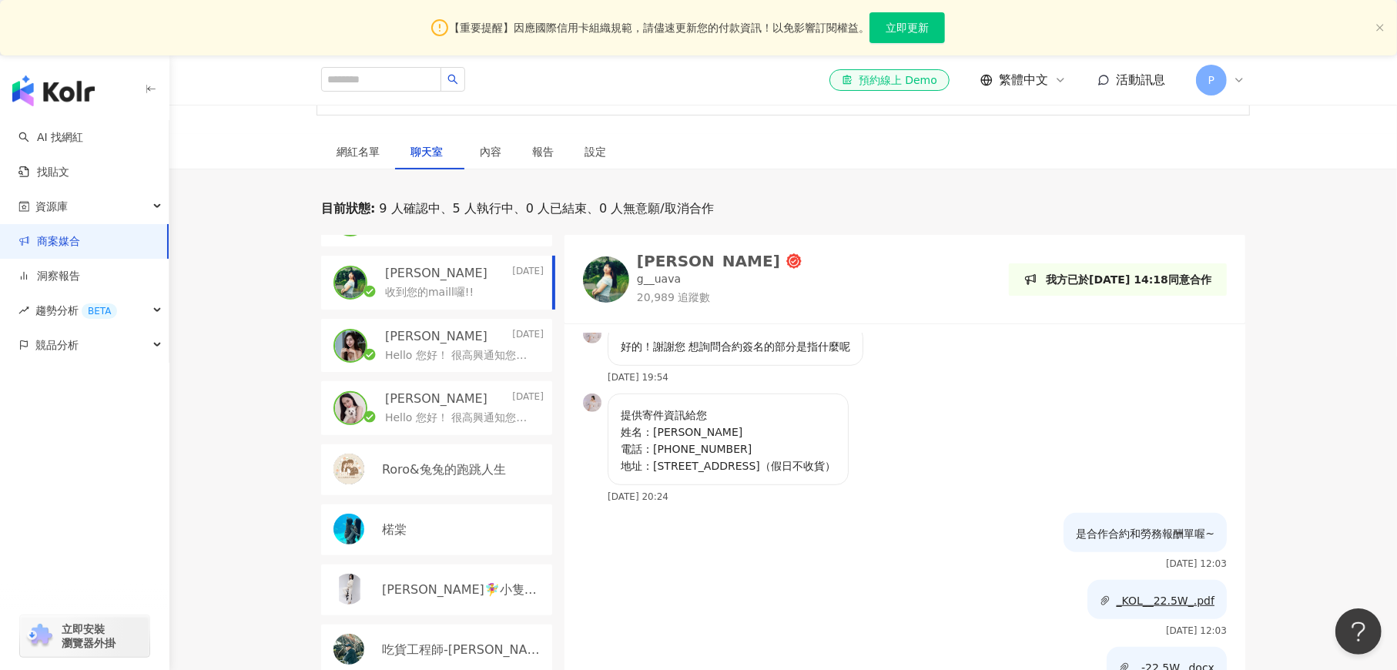
scroll to position [162, 0]
click at [471, 471] on p "Roro&兔兔的跑跳人生" at bounding box center [444, 471] width 124 height 17
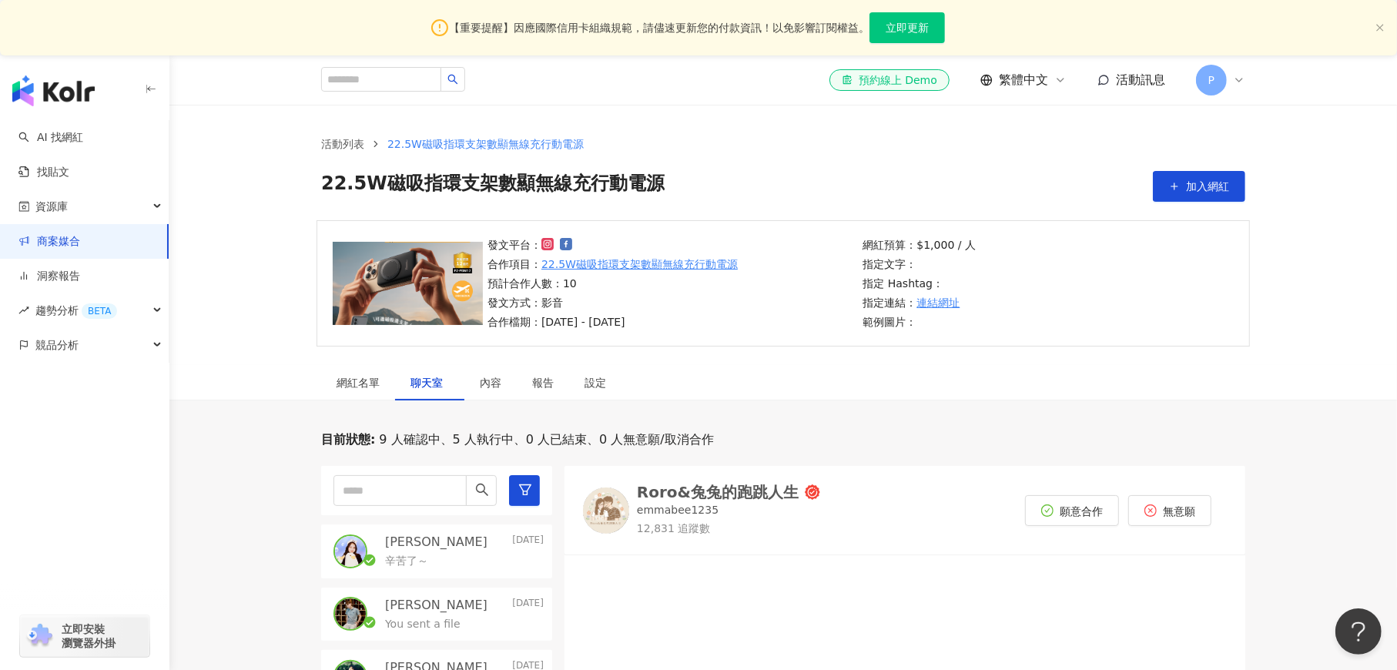
click at [1141, 81] on span "活動訊息" at bounding box center [1140, 79] width 49 height 15
click at [788, 139] on ol "活動列表 22.5W磁吸指環支架數顯無線充行動電源" at bounding box center [783, 144] width 924 height 17
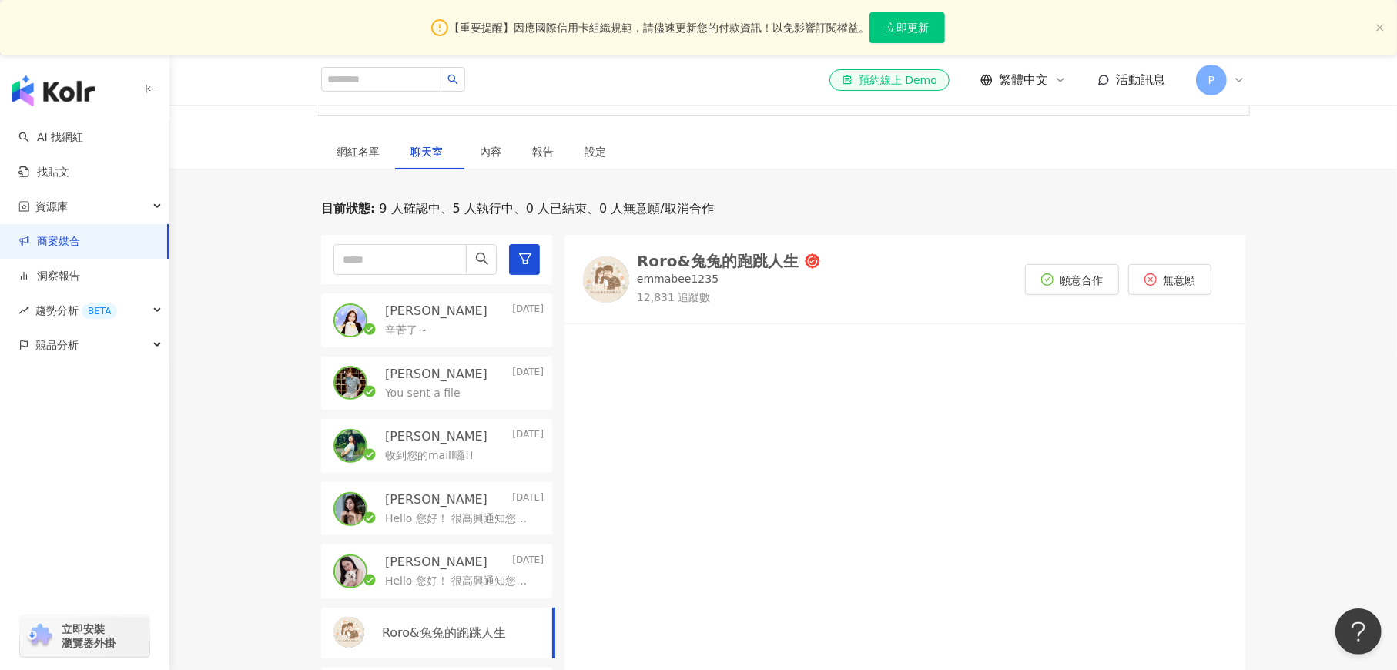
click at [441, 326] on div "辛苦了～" at bounding box center [464, 329] width 159 height 18
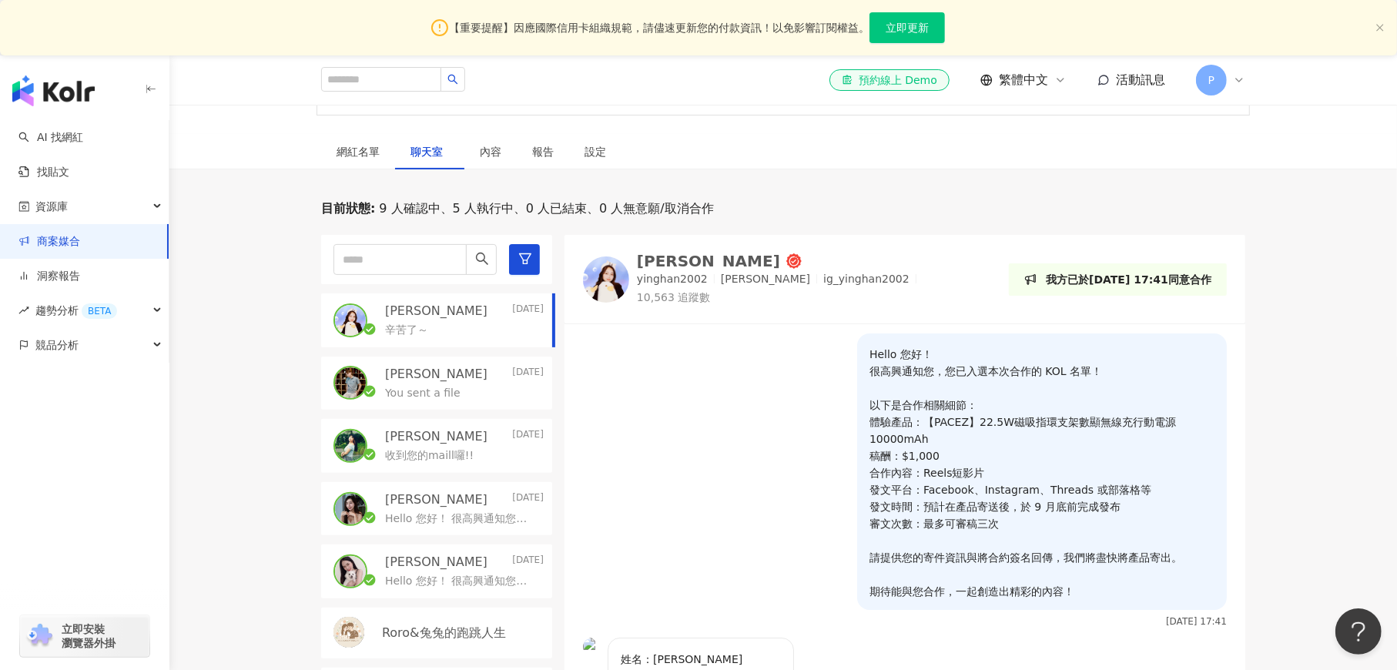
scroll to position [38, 0]
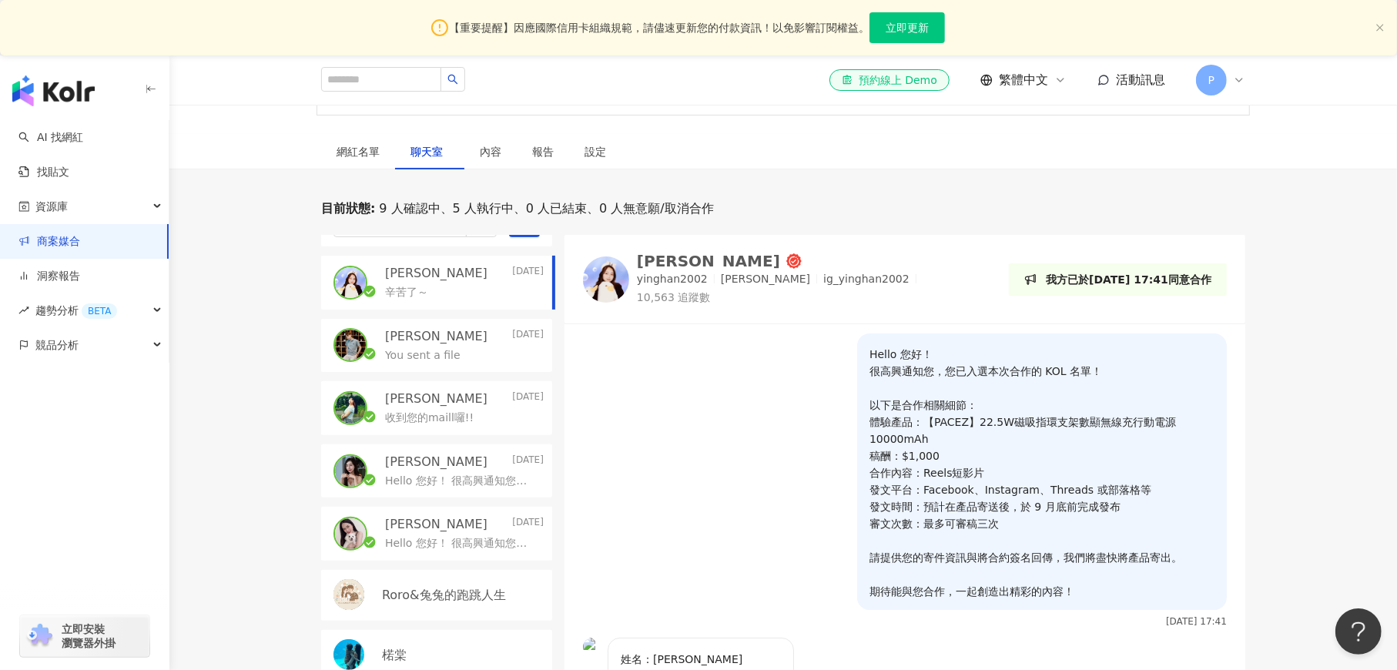
click at [470, 405] on div "[PERSON_NAME] [DATE]" at bounding box center [464, 398] width 159 height 17
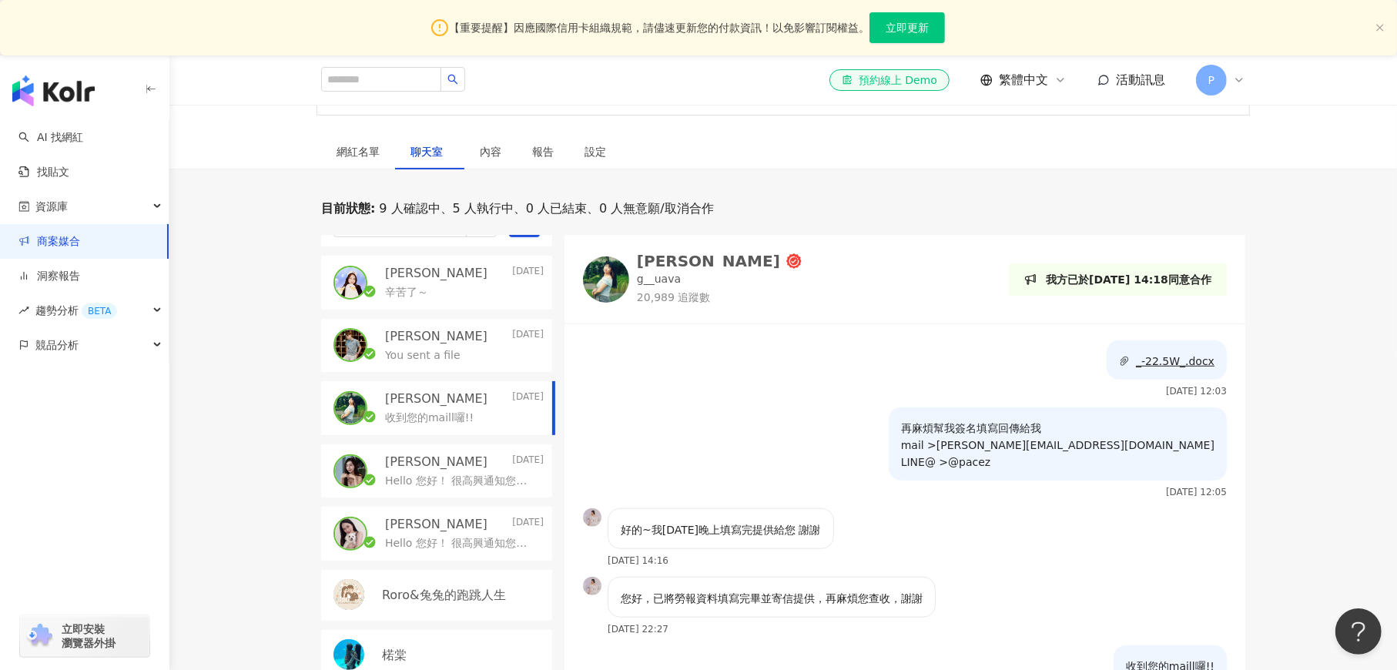
scroll to position [462, 0]
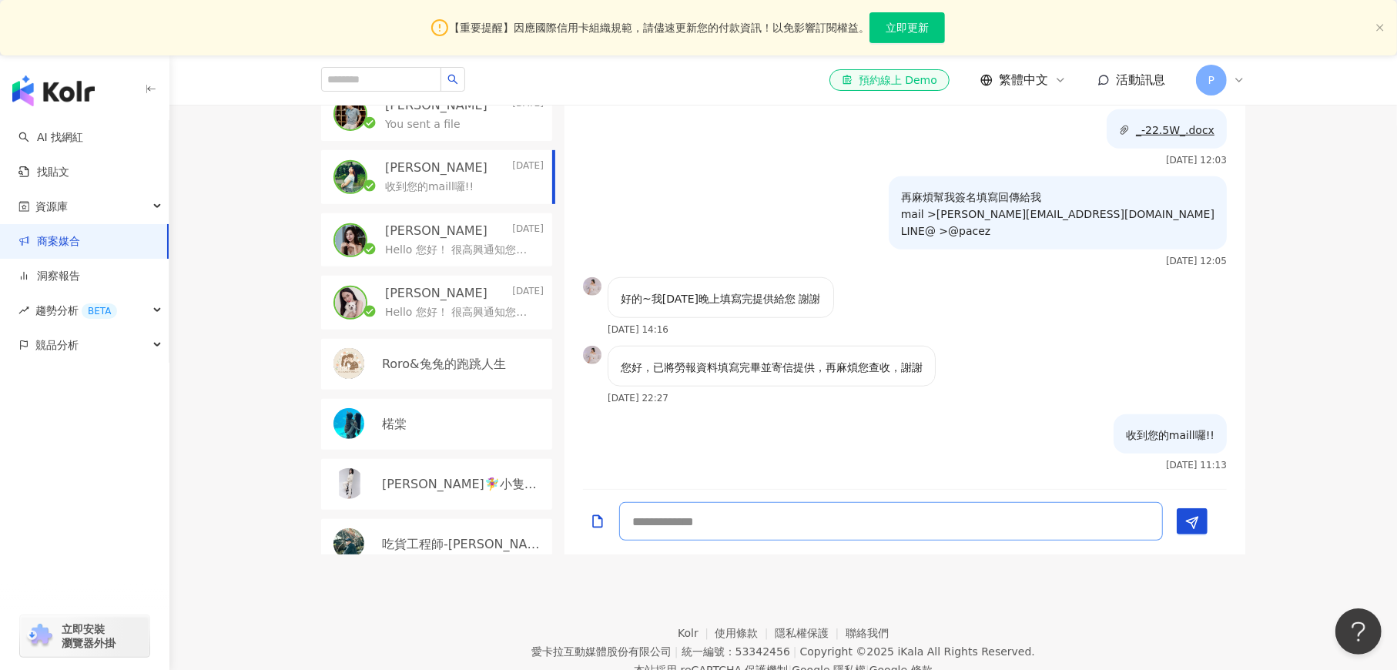
click at [660, 522] on textarea at bounding box center [891, 521] width 544 height 39
type textarea "**********"
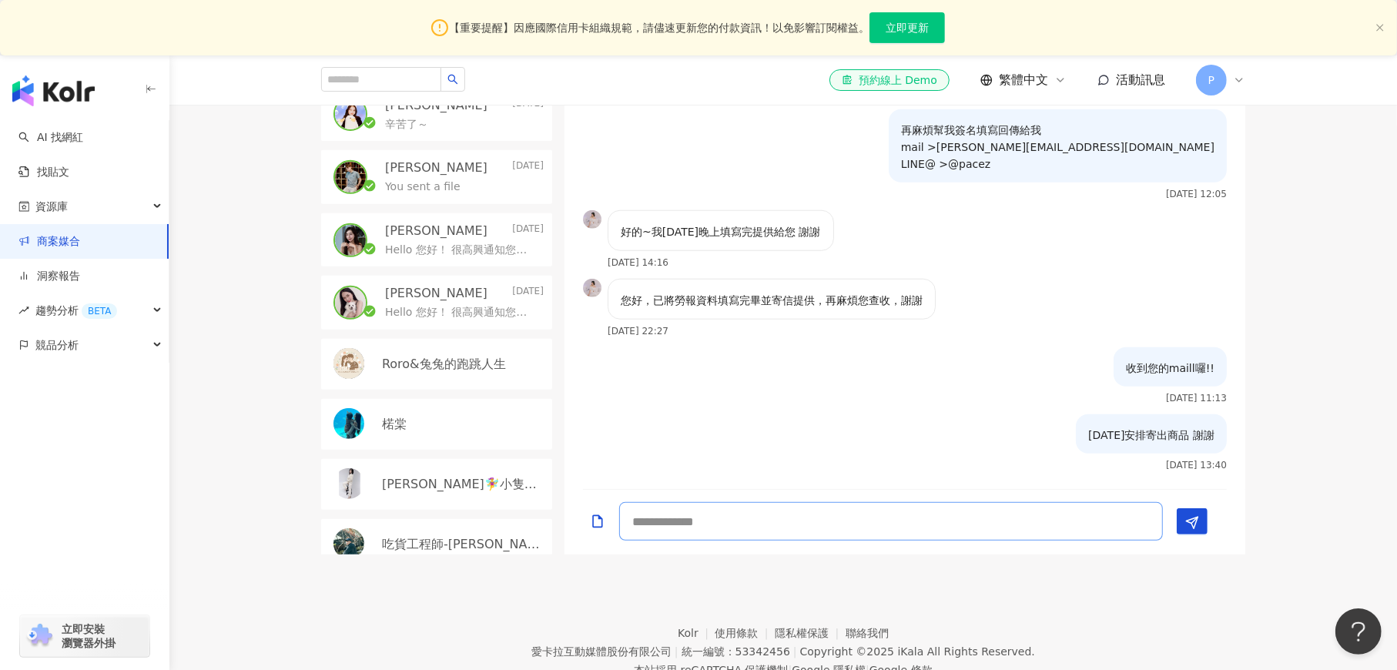
scroll to position [0, 0]
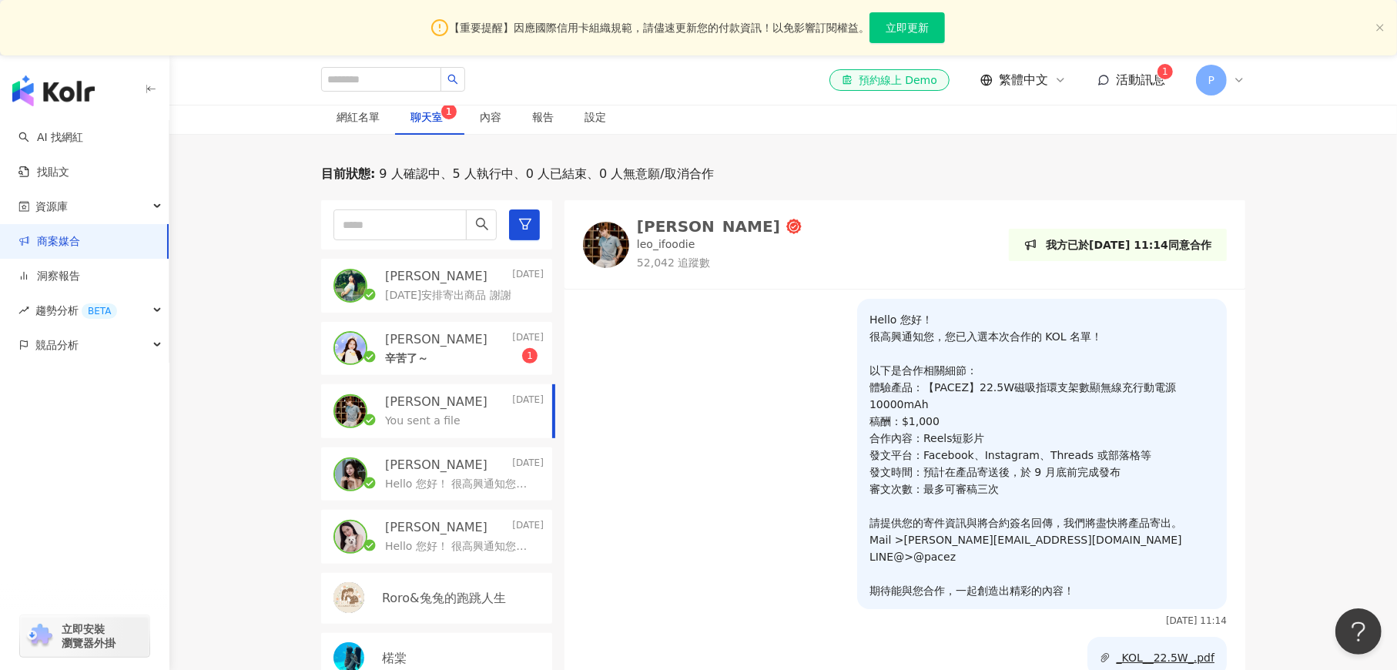
scroll to position [93, 0]
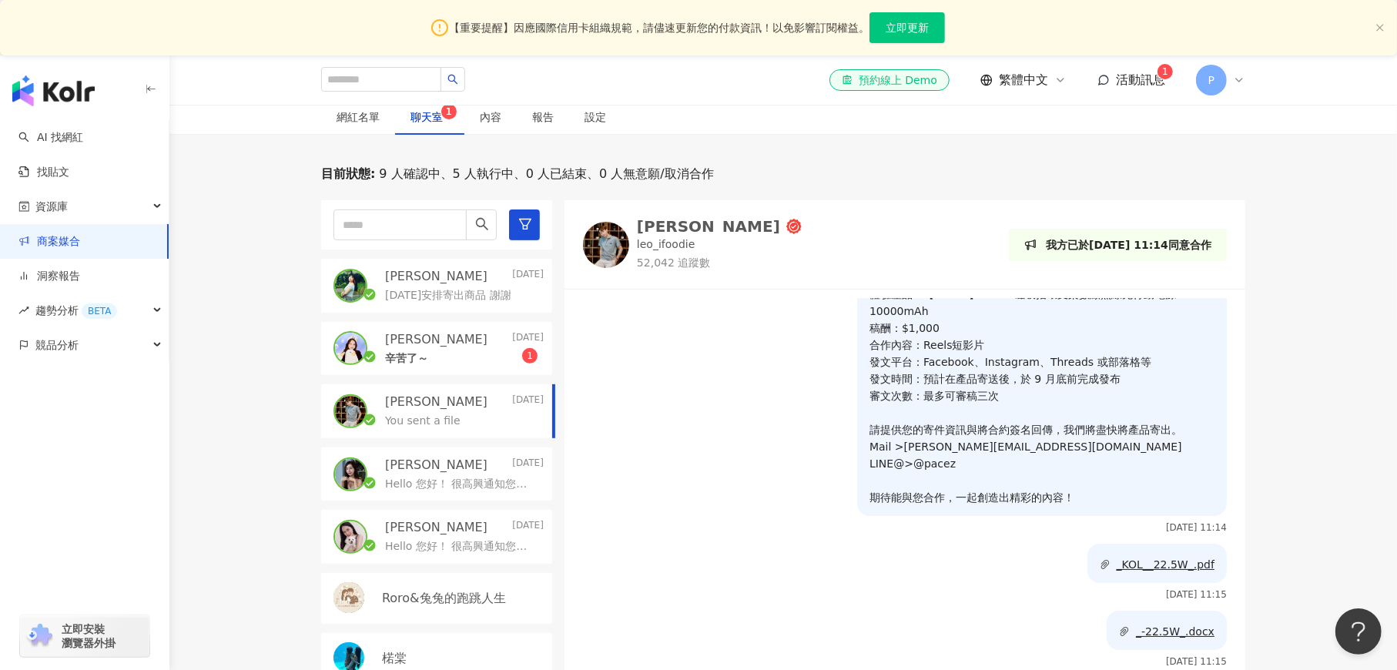
click at [456, 353] on div "辛苦了～ 1" at bounding box center [464, 357] width 159 height 18
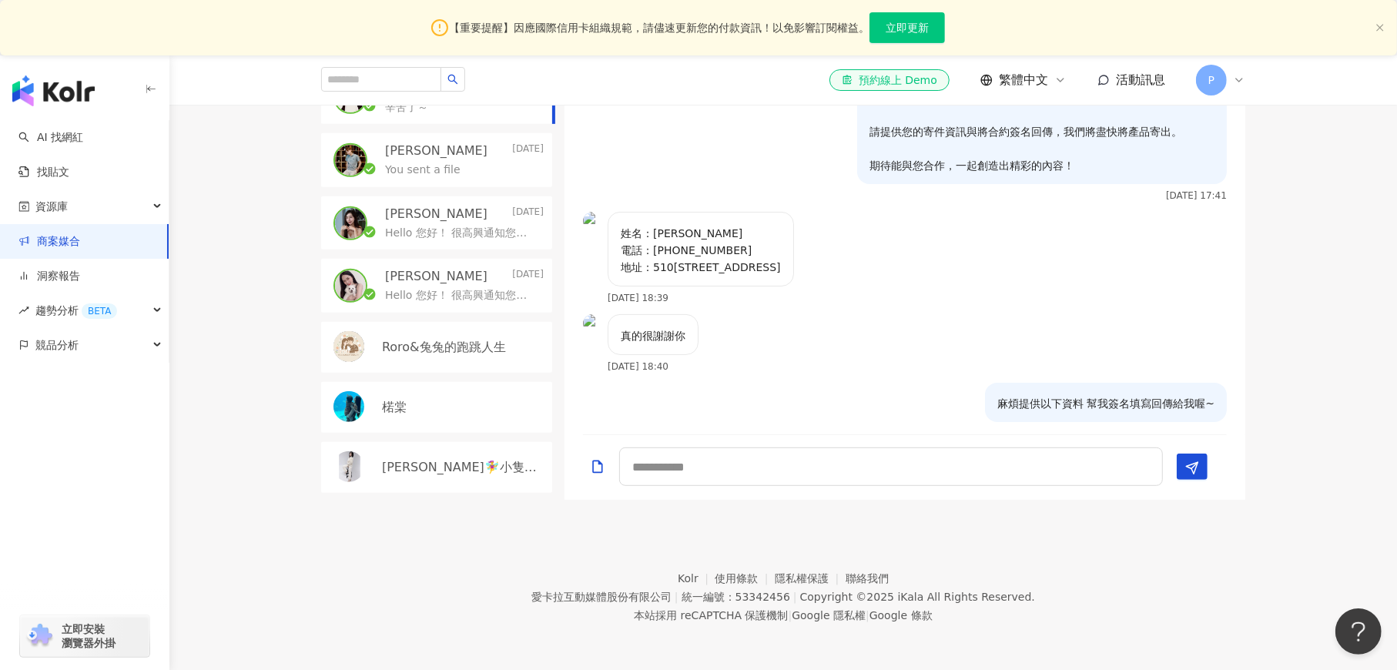
scroll to position [602, 0]
